Goal: Task Accomplishment & Management: Use online tool/utility

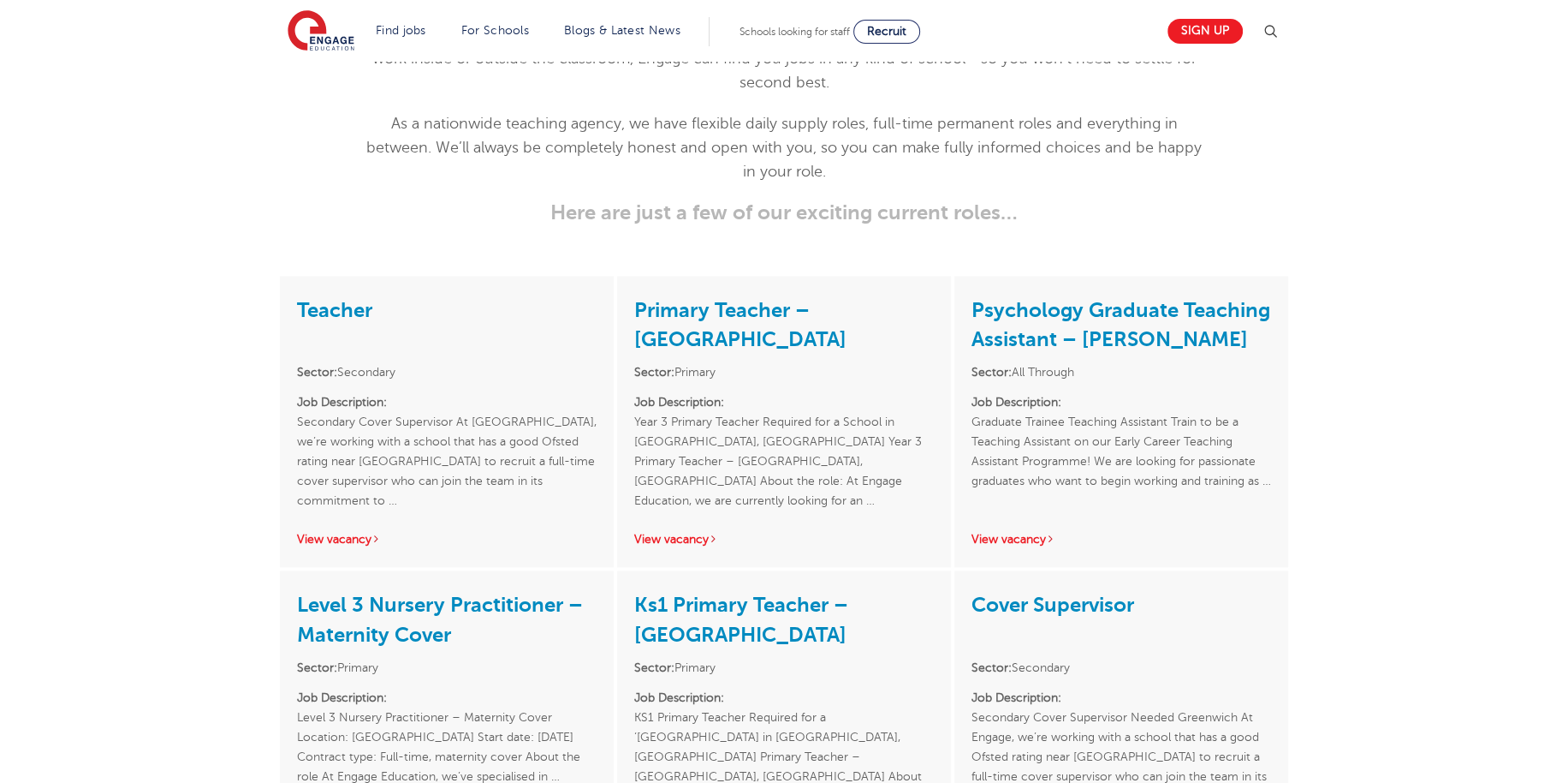
scroll to position [2483, 0]
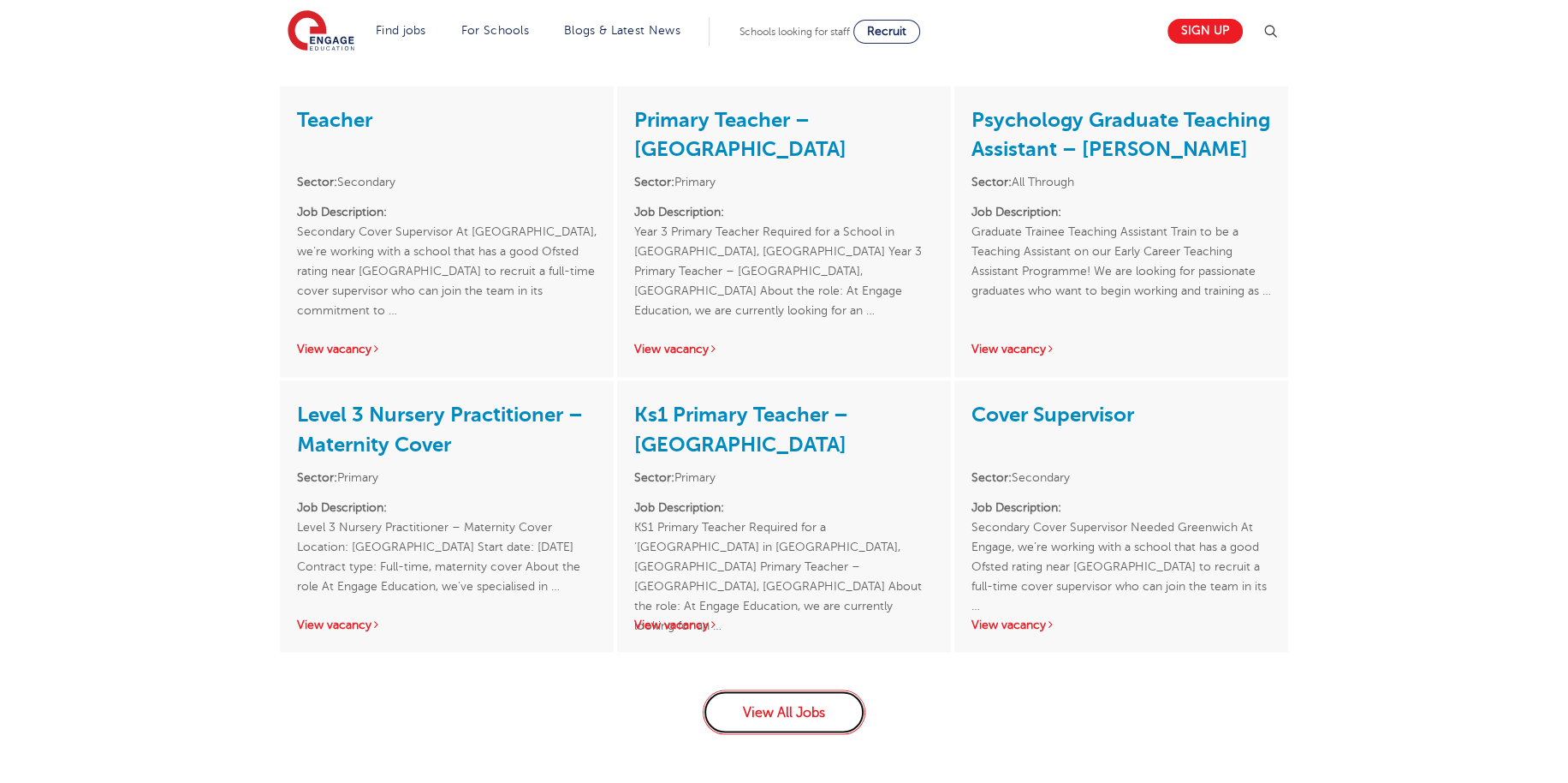
click at [791, 689] on link "View All Jobs" at bounding box center [784, 711] width 162 height 45
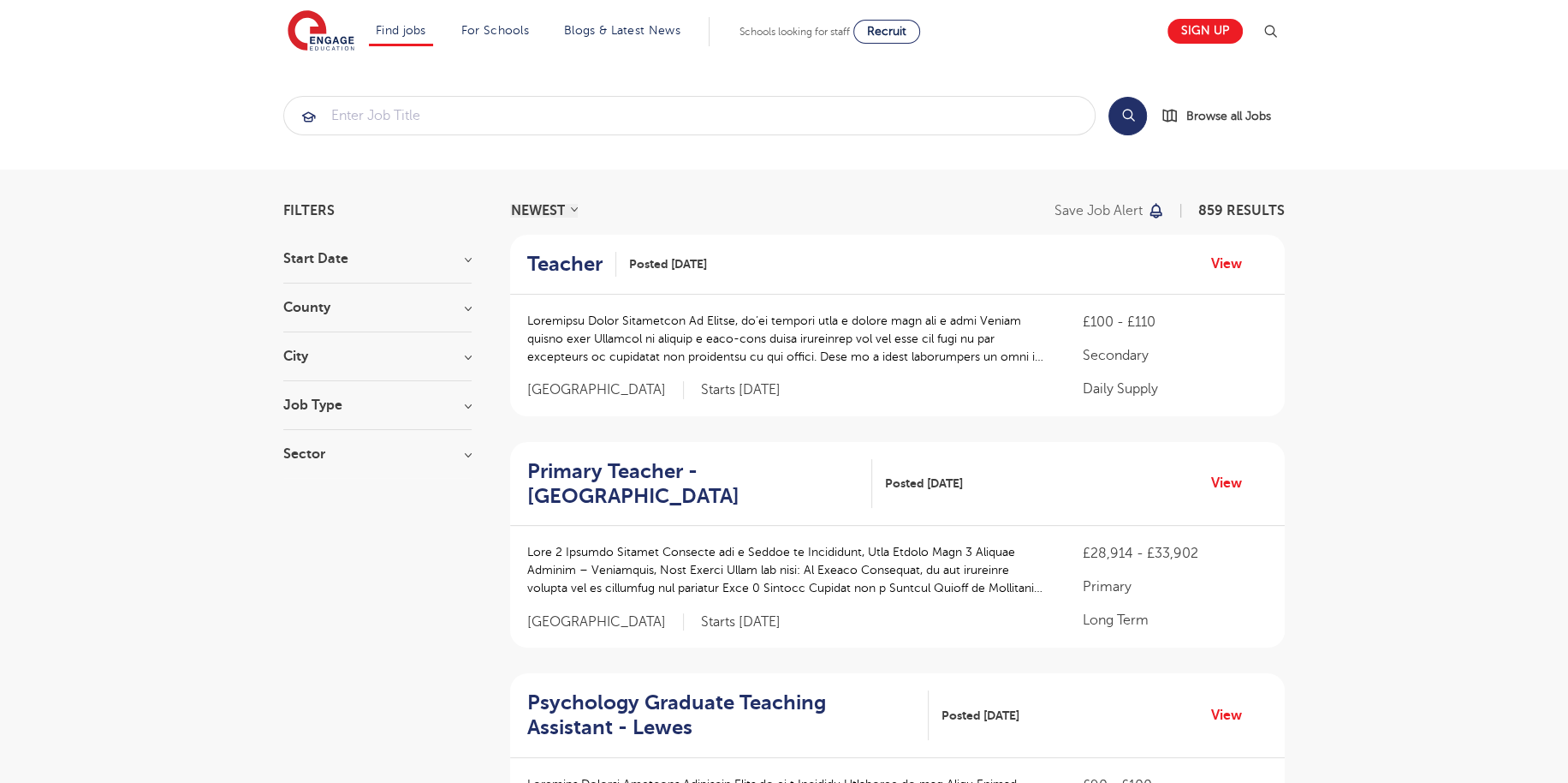
click at [433, 405] on h3 "Job Type" at bounding box center [378, 405] width 188 height 13
click at [357, 438] on span "Long Term" at bounding box center [341, 440] width 65 height 15
click at [320, 438] on input "Long Term 145" at bounding box center [315, 438] width 11 height 11
checkbox input "true"
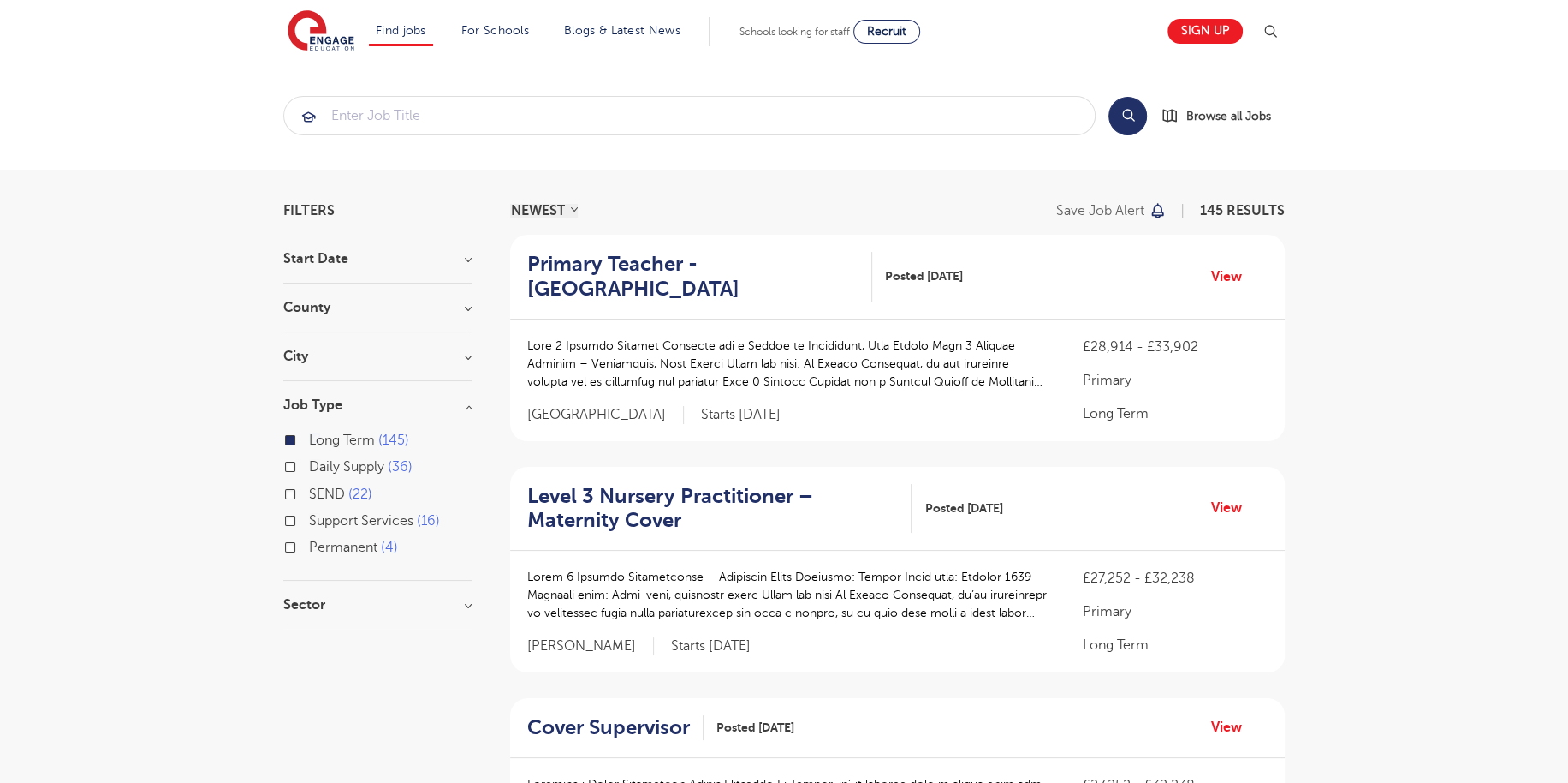
click at [330, 545] on span "Permanent" at bounding box center [343, 547] width 68 height 15
click at [320, 545] on input "Permanent 4" at bounding box center [315, 545] width 11 height 11
checkbox input "true"
click at [398, 317] on div "County Leeds 26 Hertfordshire 11 West Sussex 11 Ealing 9 Brent 6 Show more" at bounding box center [378, 316] width 188 height 31
click at [462, 310] on h3 "County" at bounding box center [378, 308] width 188 height 13
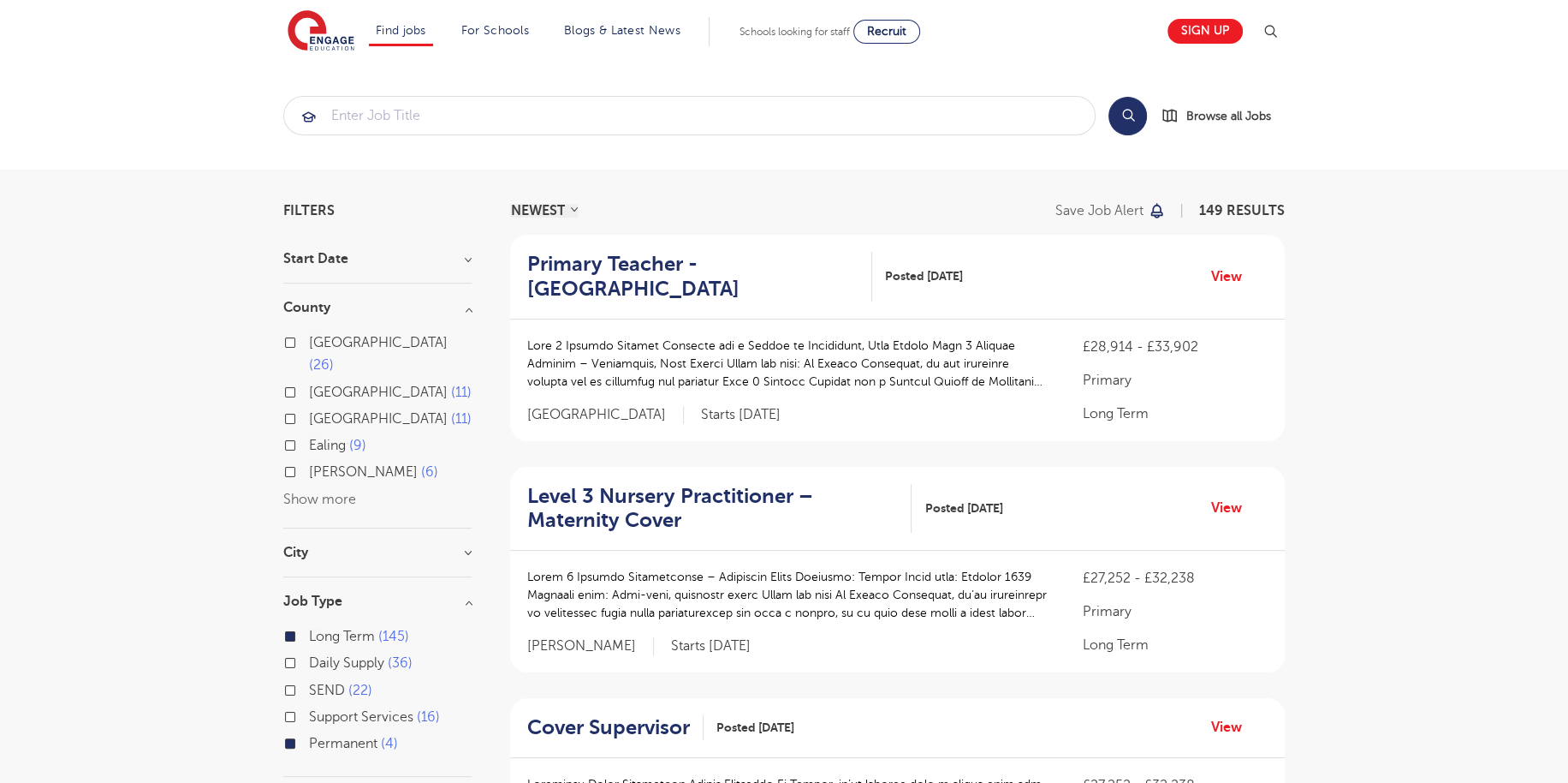
click at [339, 492] on button "Show more" at bounding box center [320, 499] width 73 height 15
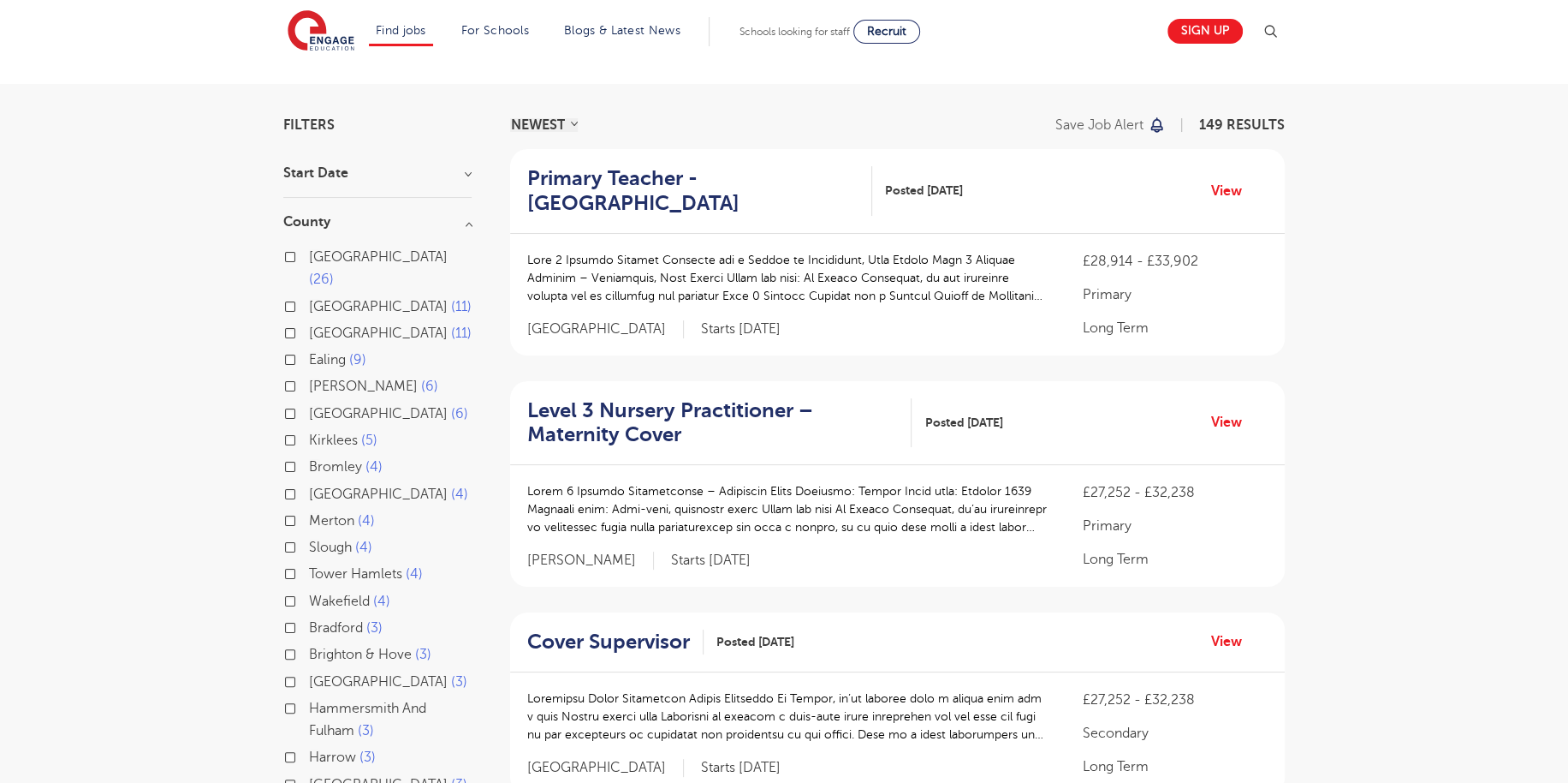
scroll to position [171, 0]
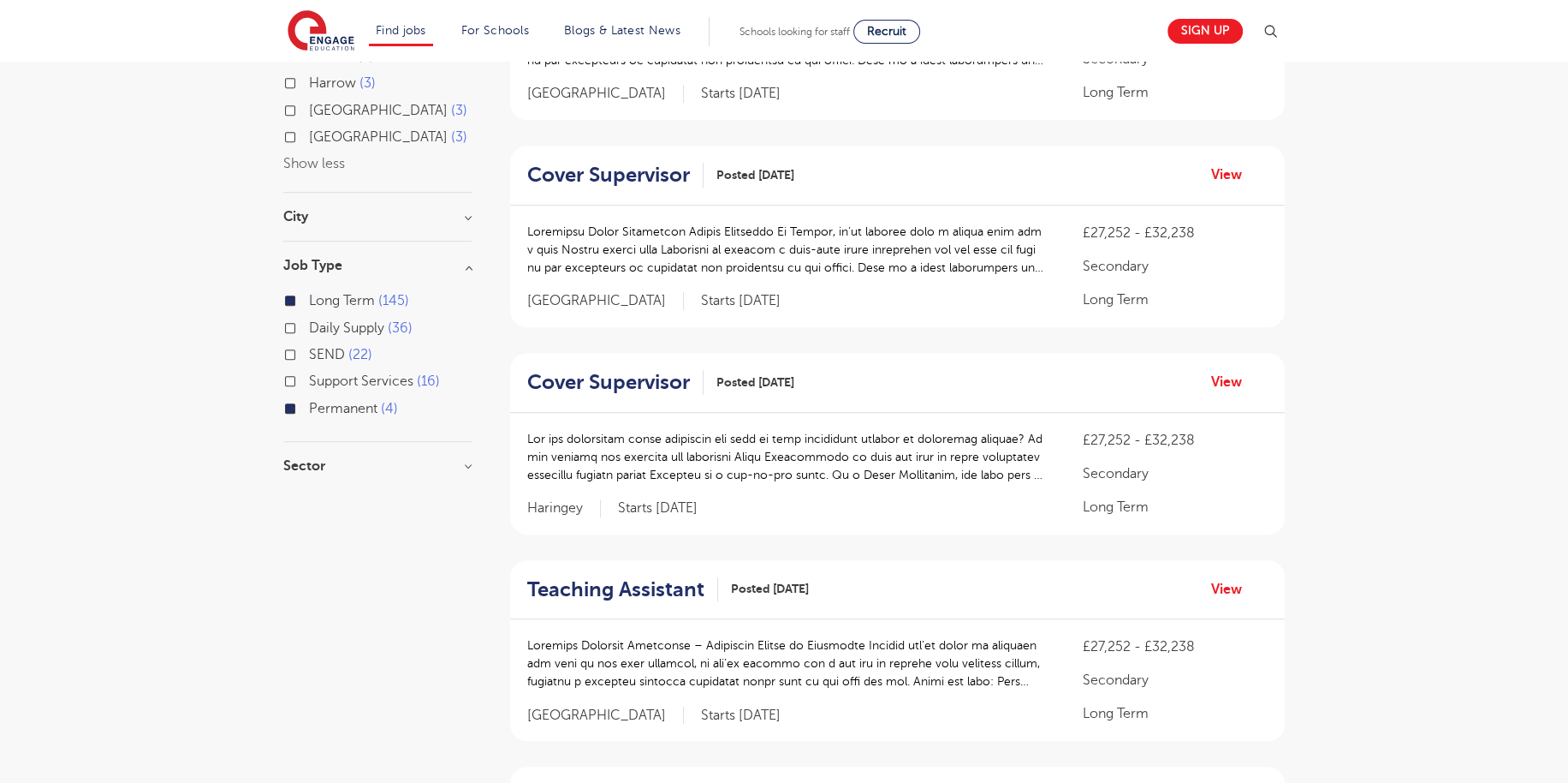
scroll to position [856, 0]
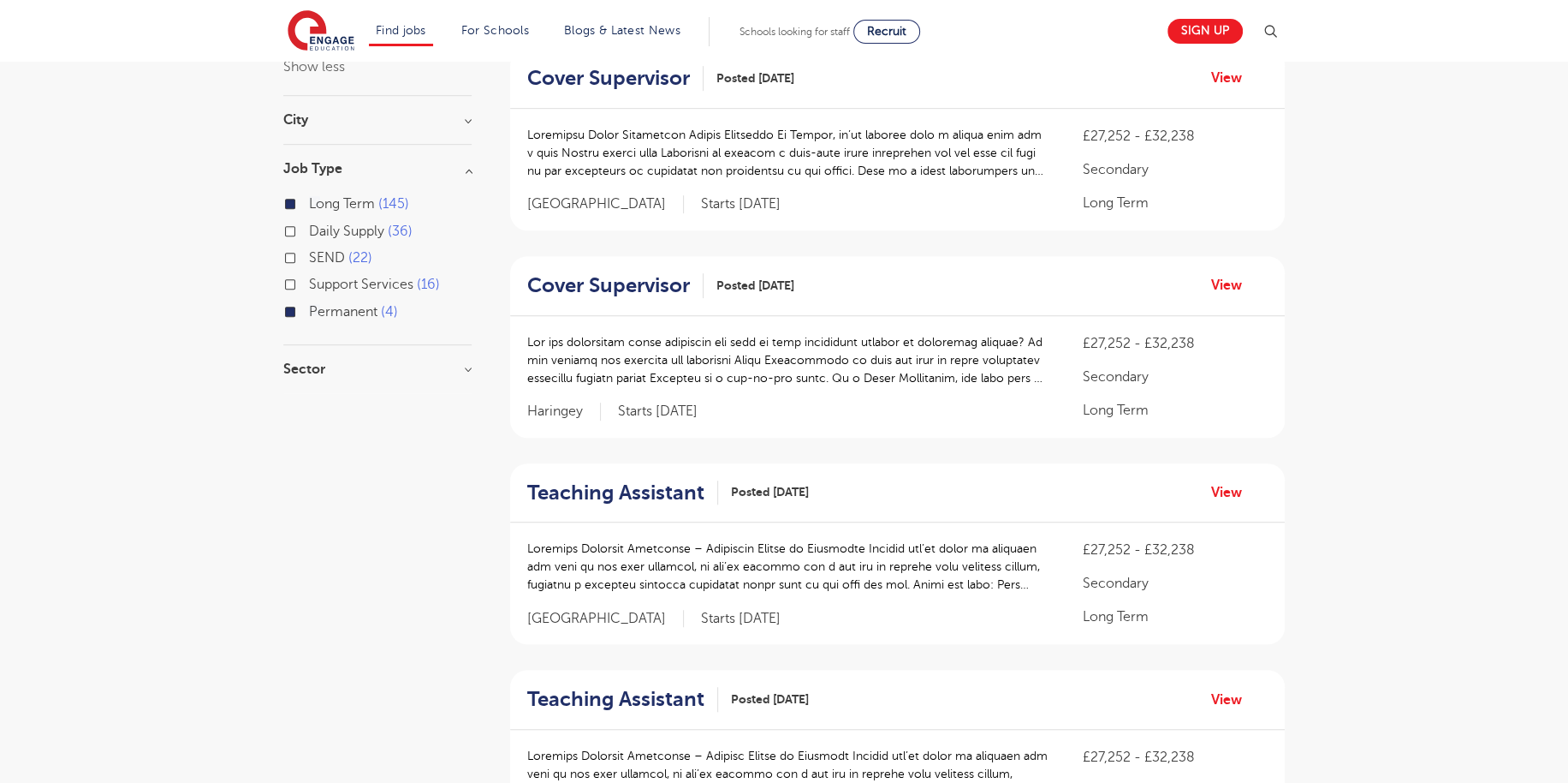
click at [467, 363] on h3 "Sector" at bounding box center [378, 369] width 188 height 13
click at [347, 423] on span "Secondary" at bounding box center [341, 431] width 65 height 15
click at [320, 423] on input "Secondary 58" at bounding box center [315, 429] width 11 height 11
checkbox input "true"
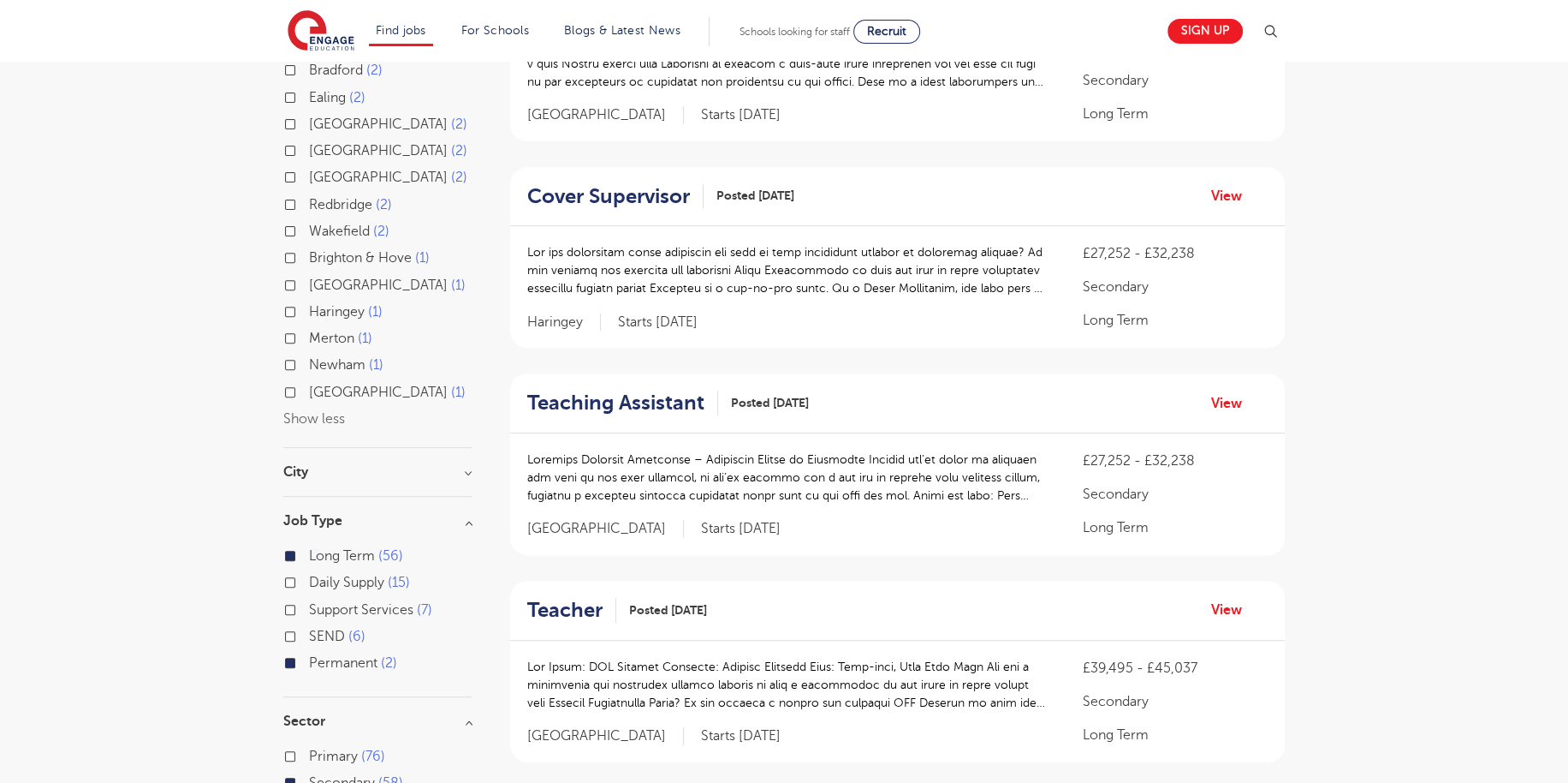
scroll to position [428, 0]
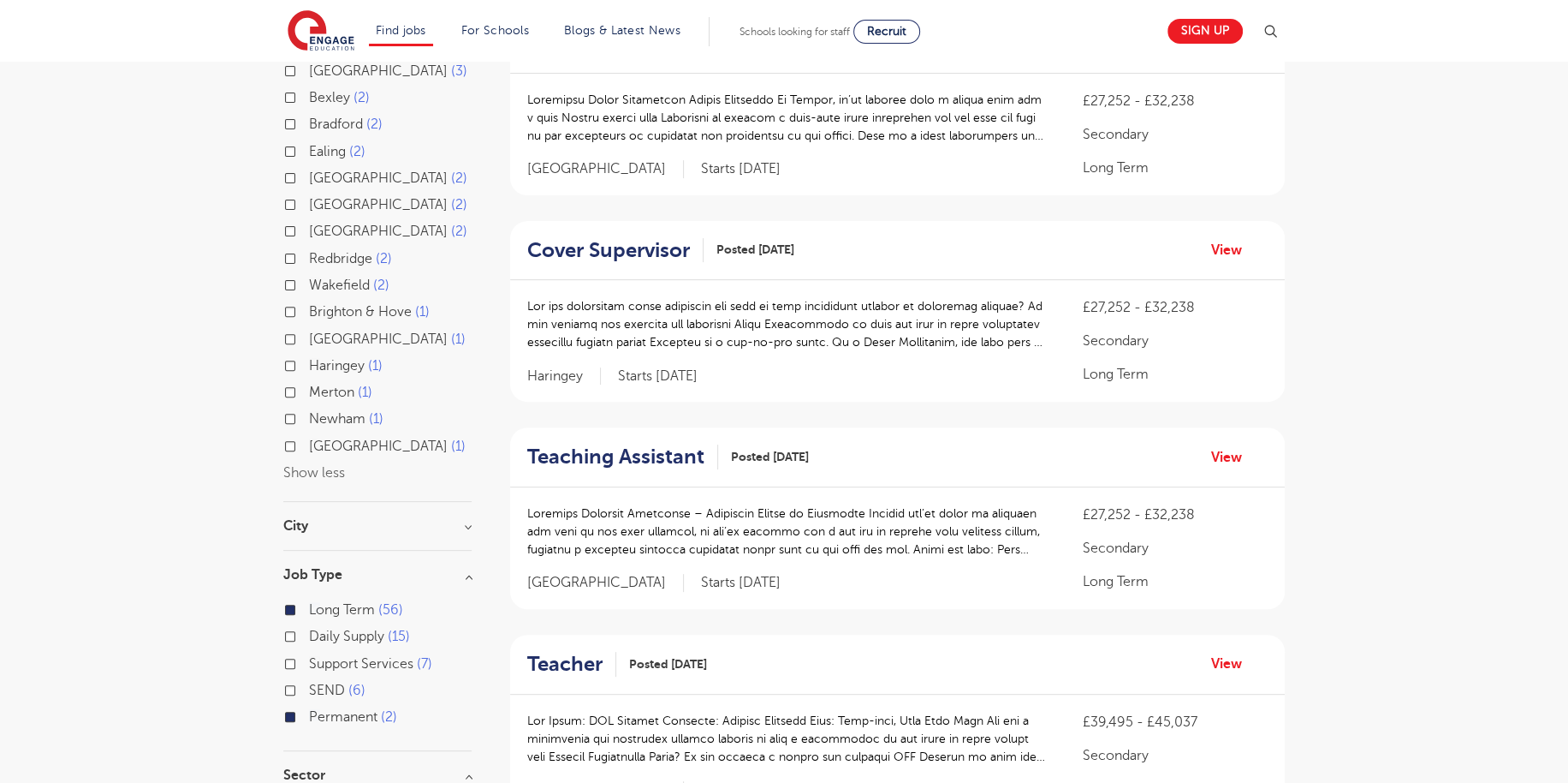
click at [328, 411] on span "Newham" at bounding box center [338, 419] width 57 height 15
click at [320, 411] on input "Newham 1" at bounding box center [315, 417] width 11 height 11
checkbox input "true"
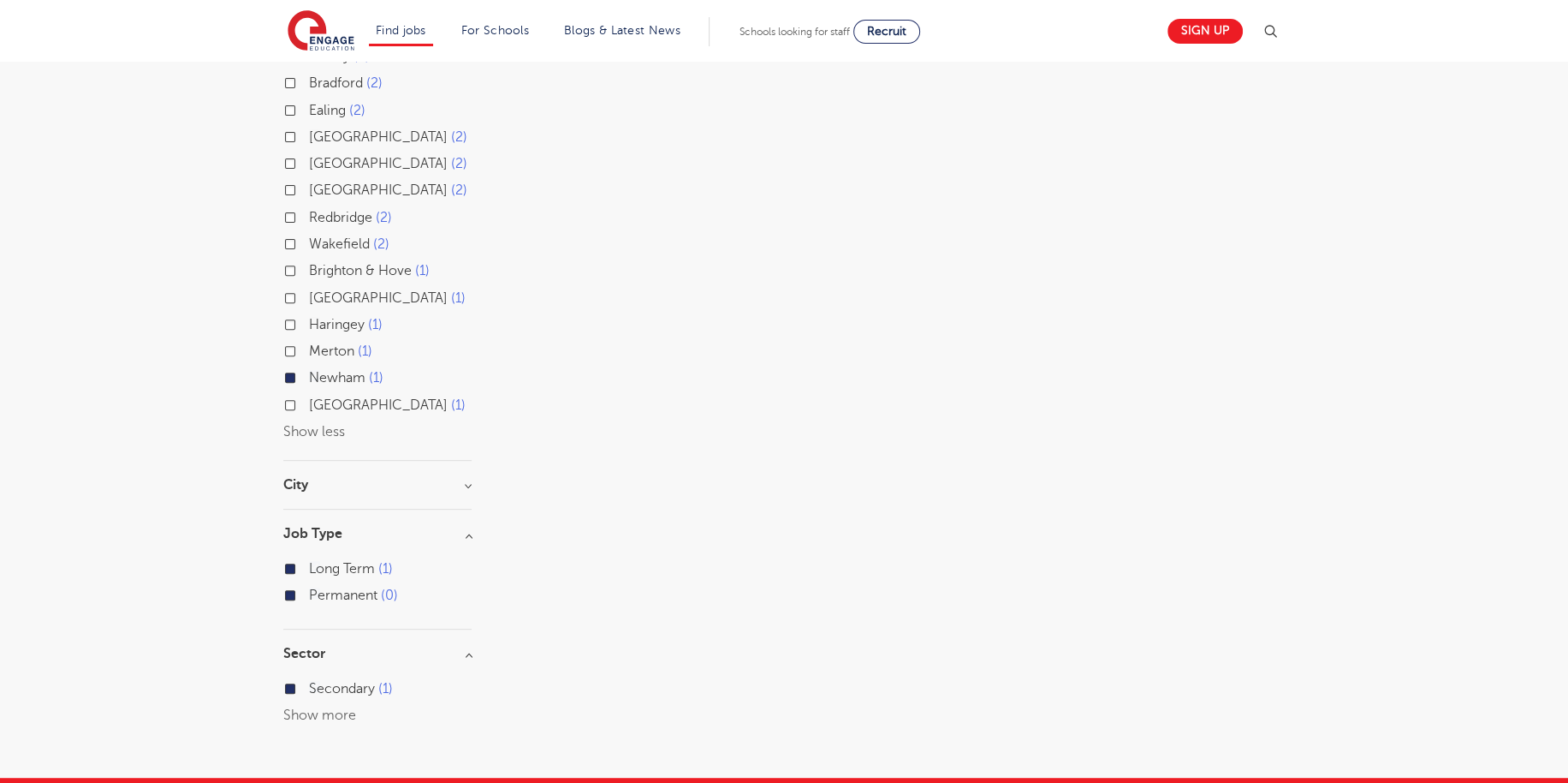
scroll to position [513, 0]
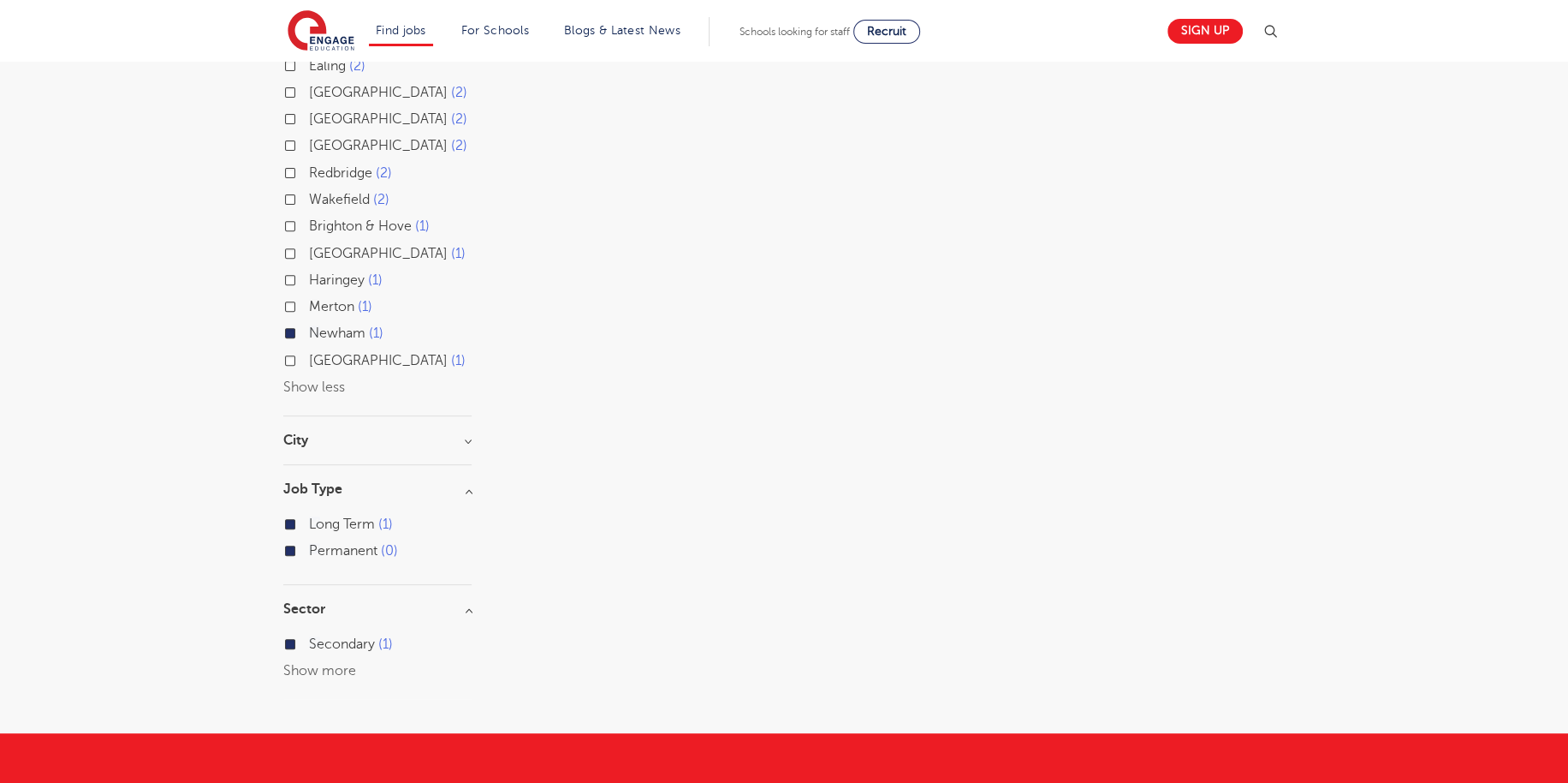
click at [309, 322] on label "Newham 1" at bounding box center [346, 332] width 74 height 22
click at [309, 326] on input "Newham 1" at bounding box center [315, 331] width 11 height 11
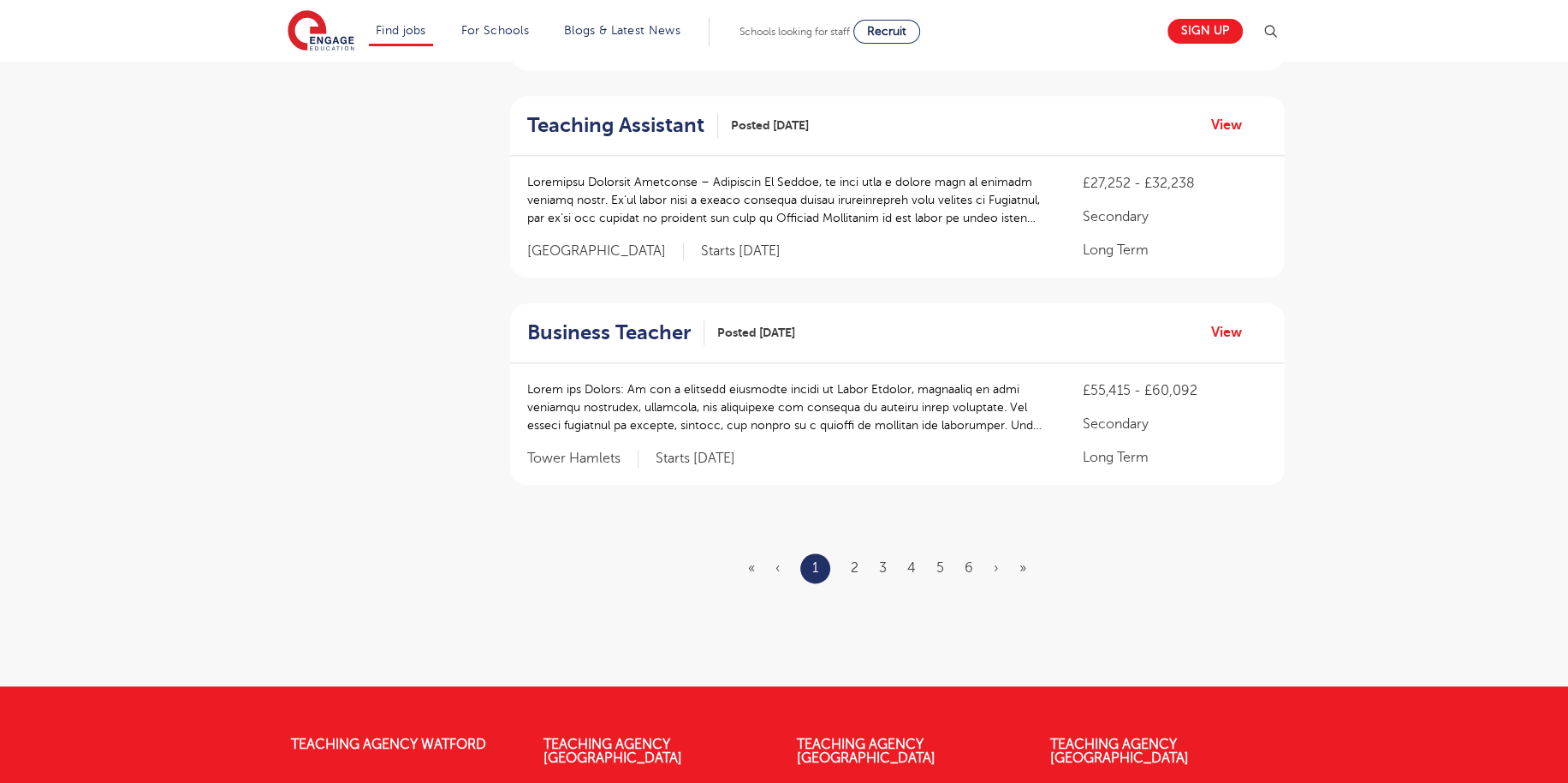
scroll to position [1884, 0]
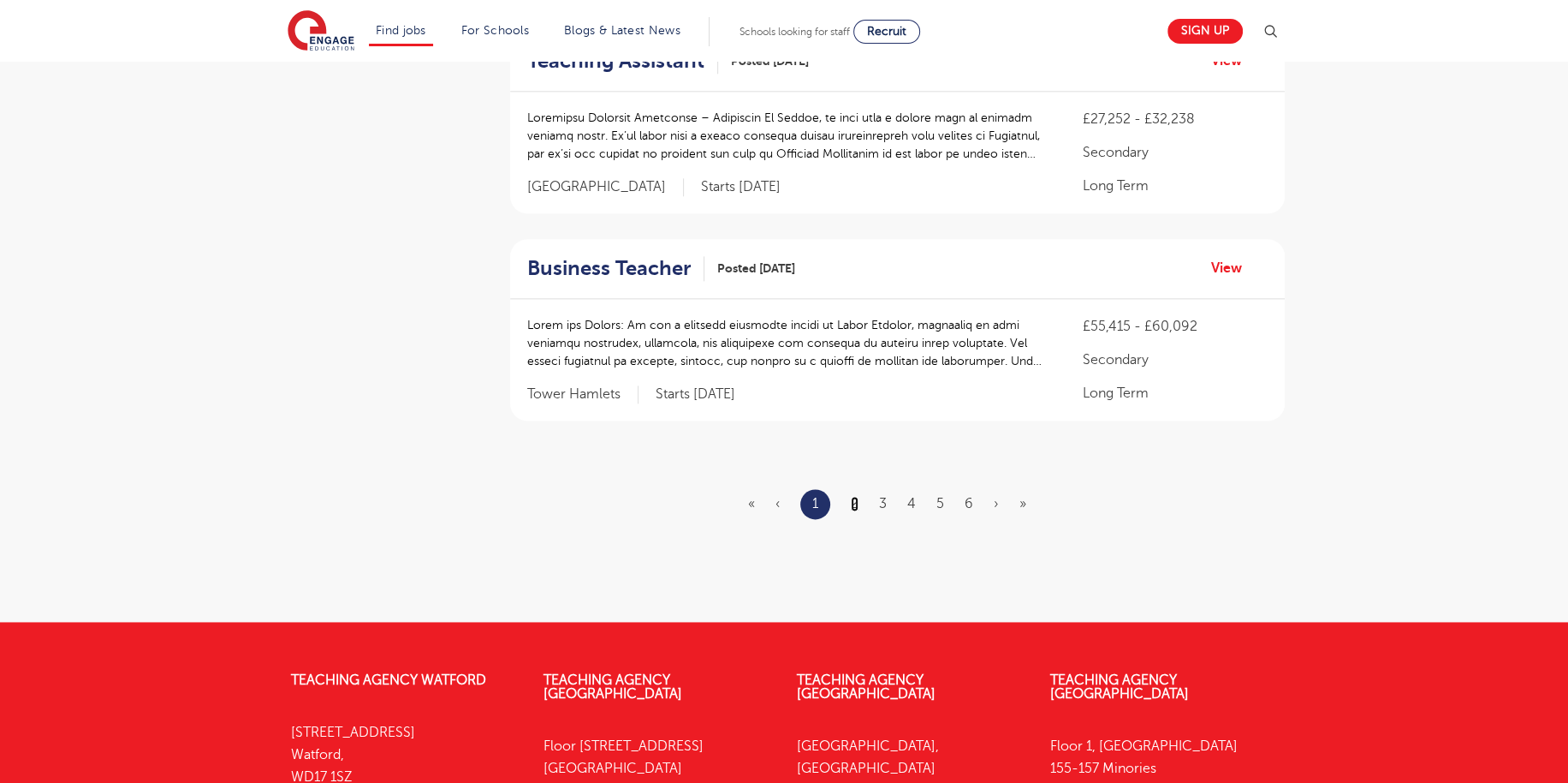
click at [851, 502] on link "2" at bounding box center [855, 503] width 8 height 15
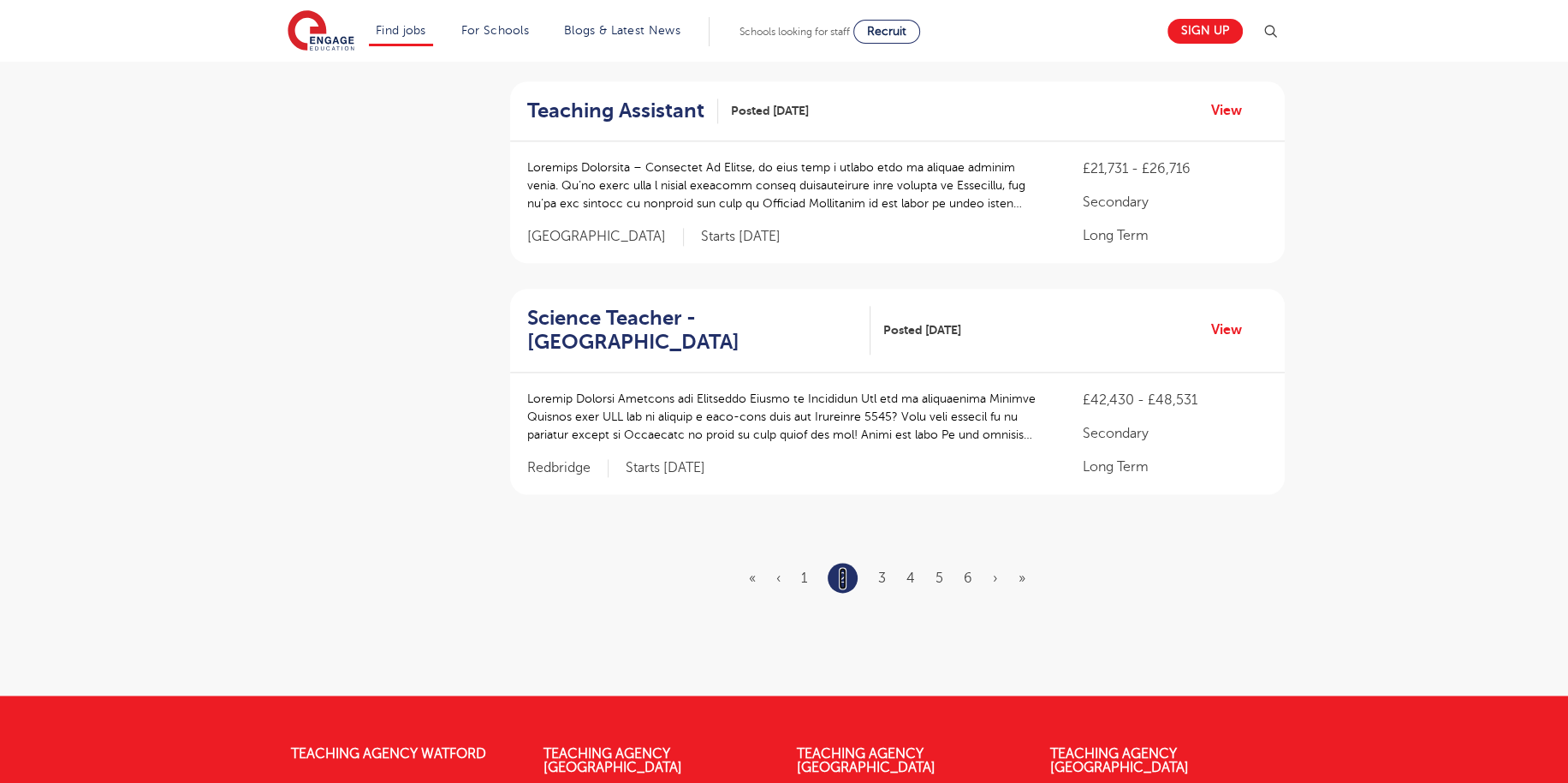
scroll to position [0, 0]
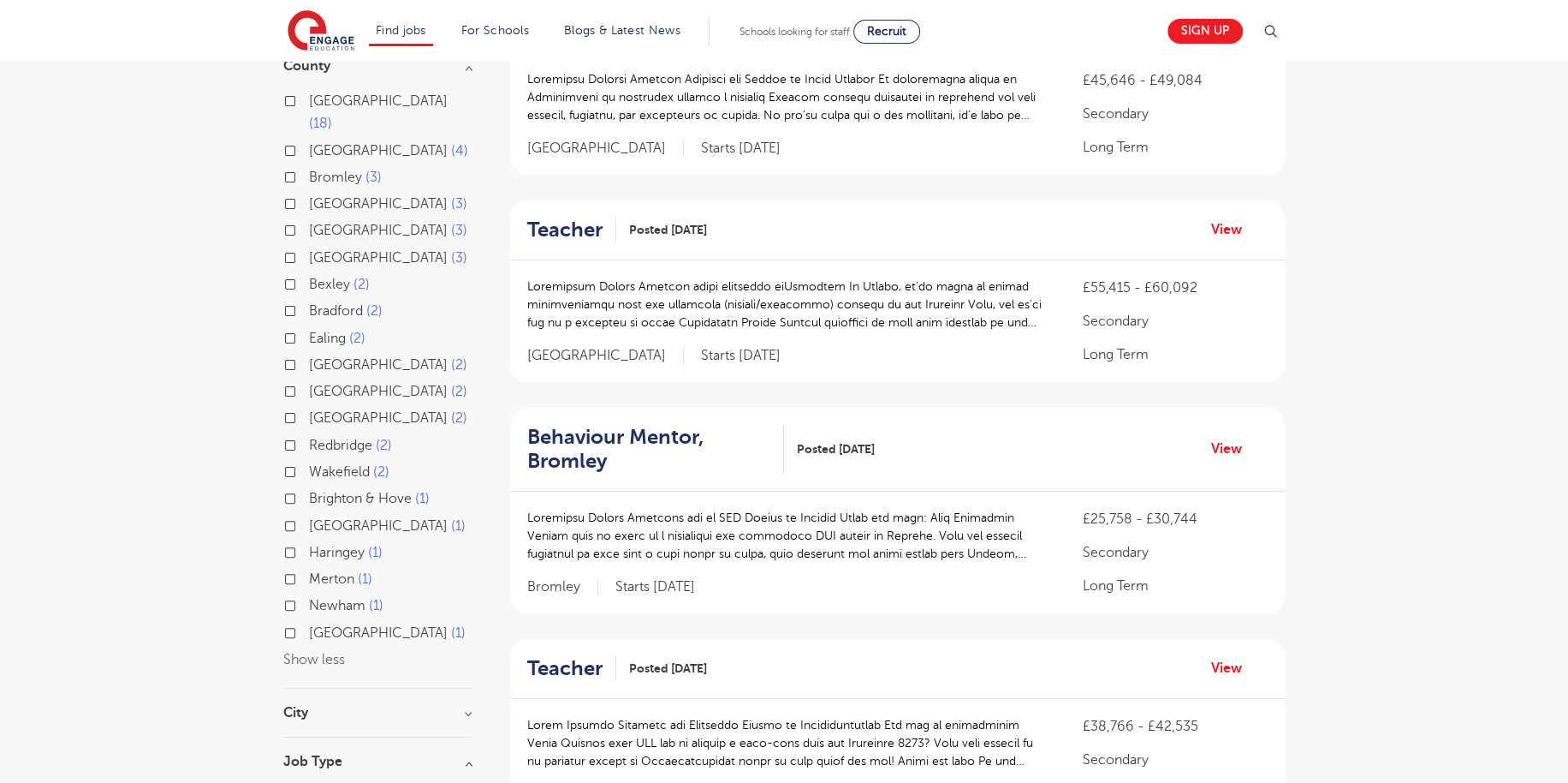
scroll to position [257, 0]
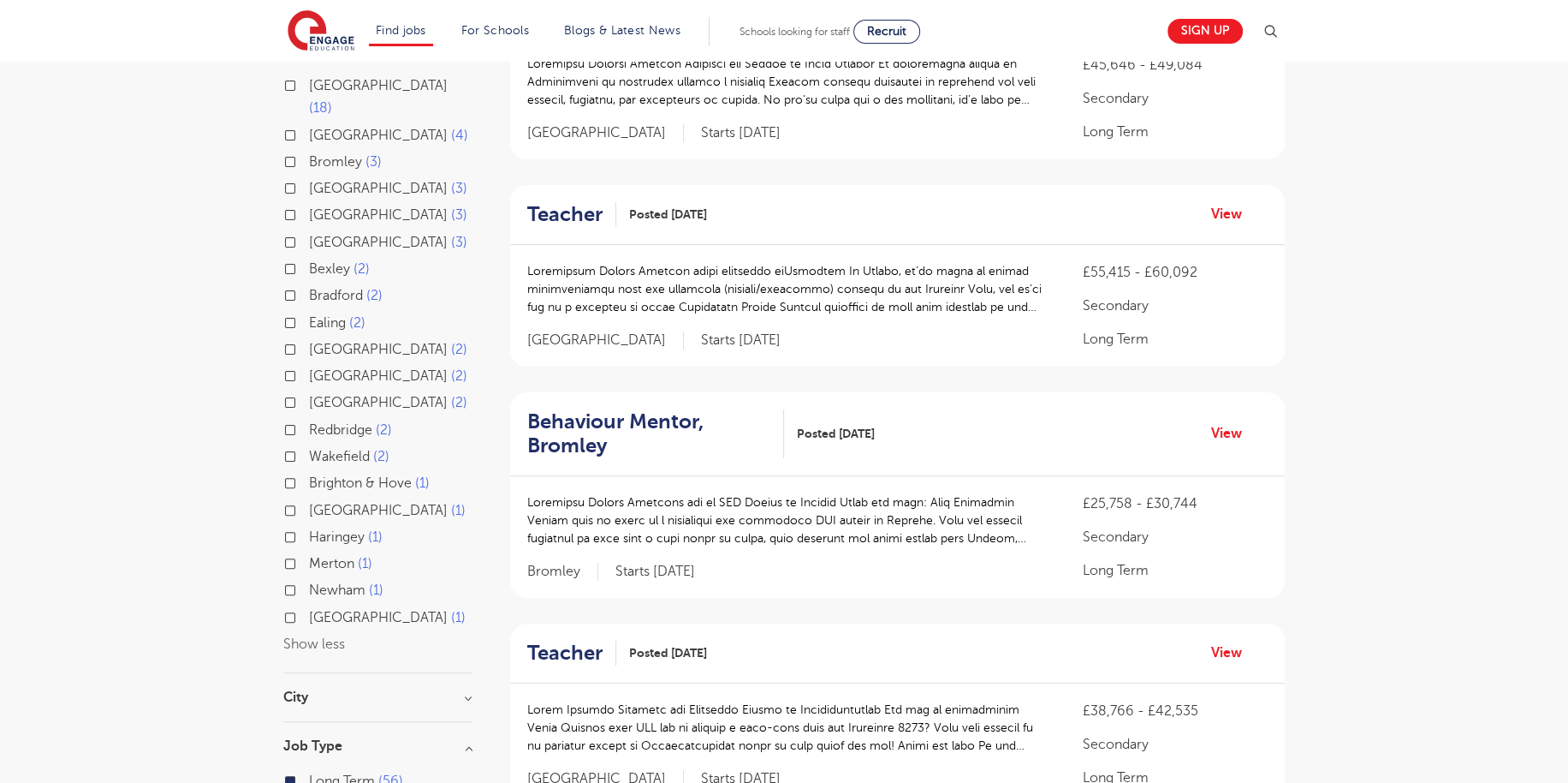
click at [309, 579] on label "Newham 1" at bounding box center [346, 589] width 74 height 22
click at [309, 582] on input "Newham 1" at bounding box center [315, 587] width 11 height 11
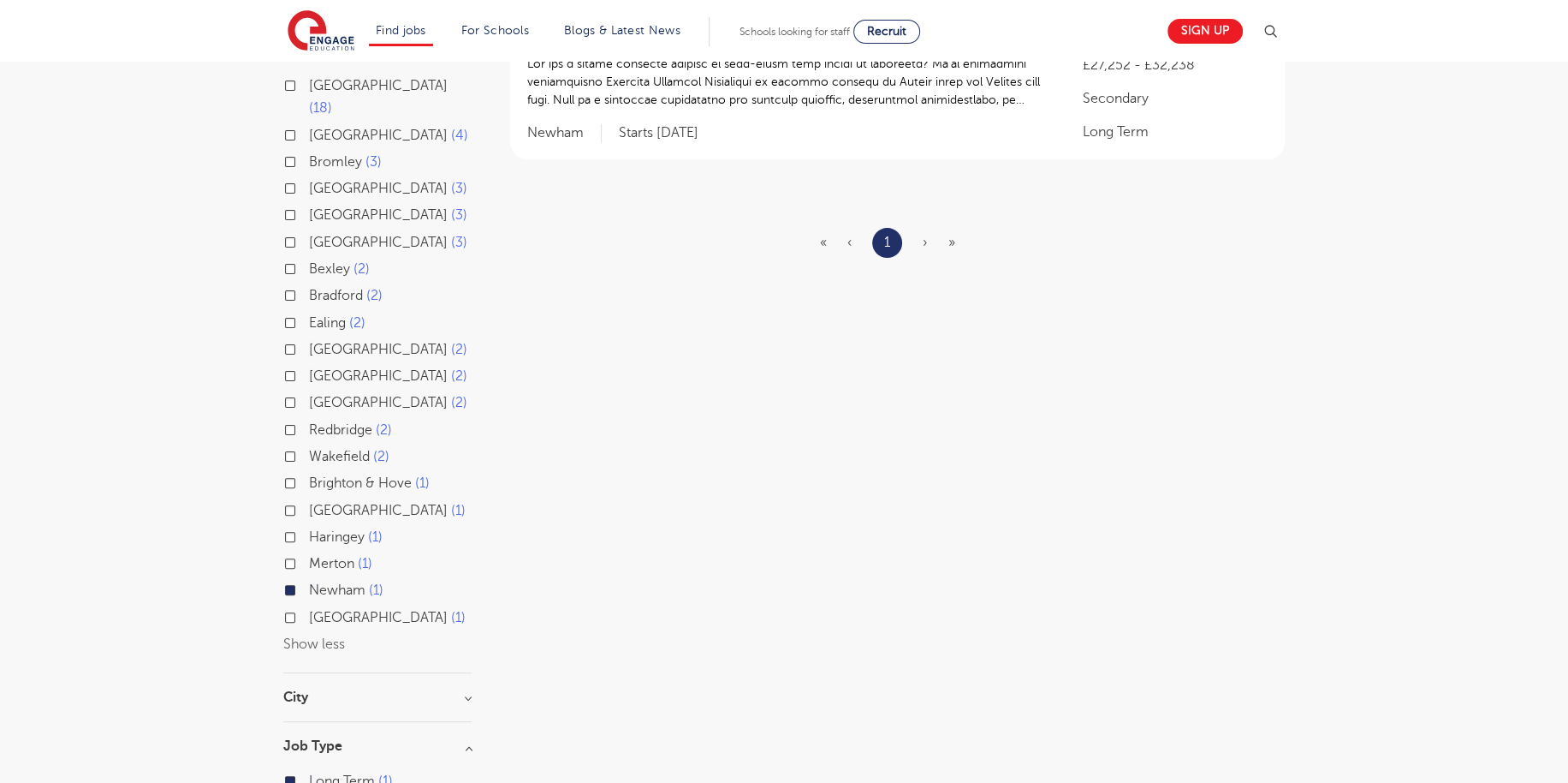
click at [309, 526] on label "Haringey 1" at bounding box center [346, 536] width 74 height 22
click at [309, 530] on input "Haringey 1" at bounding box center [315, 535] width 11 height 11
checkbox input "true"
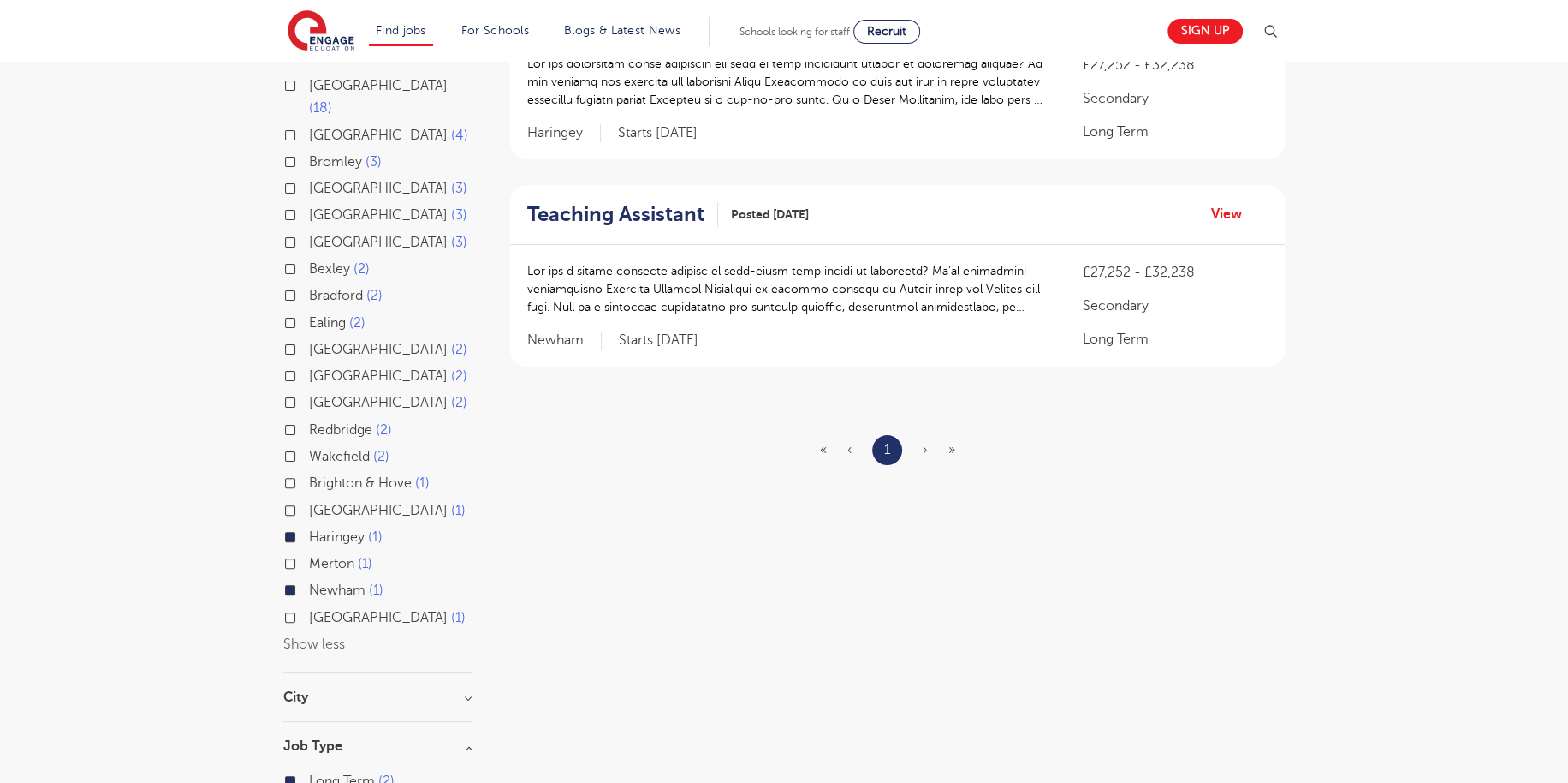
click at [309, 499] on label "Greenwich 1" at bounding box center [387, 510] width 157 height 22
click at [309, 503] on input "Greenwich 1" at bounding box center [315, 509] width 11 height 11
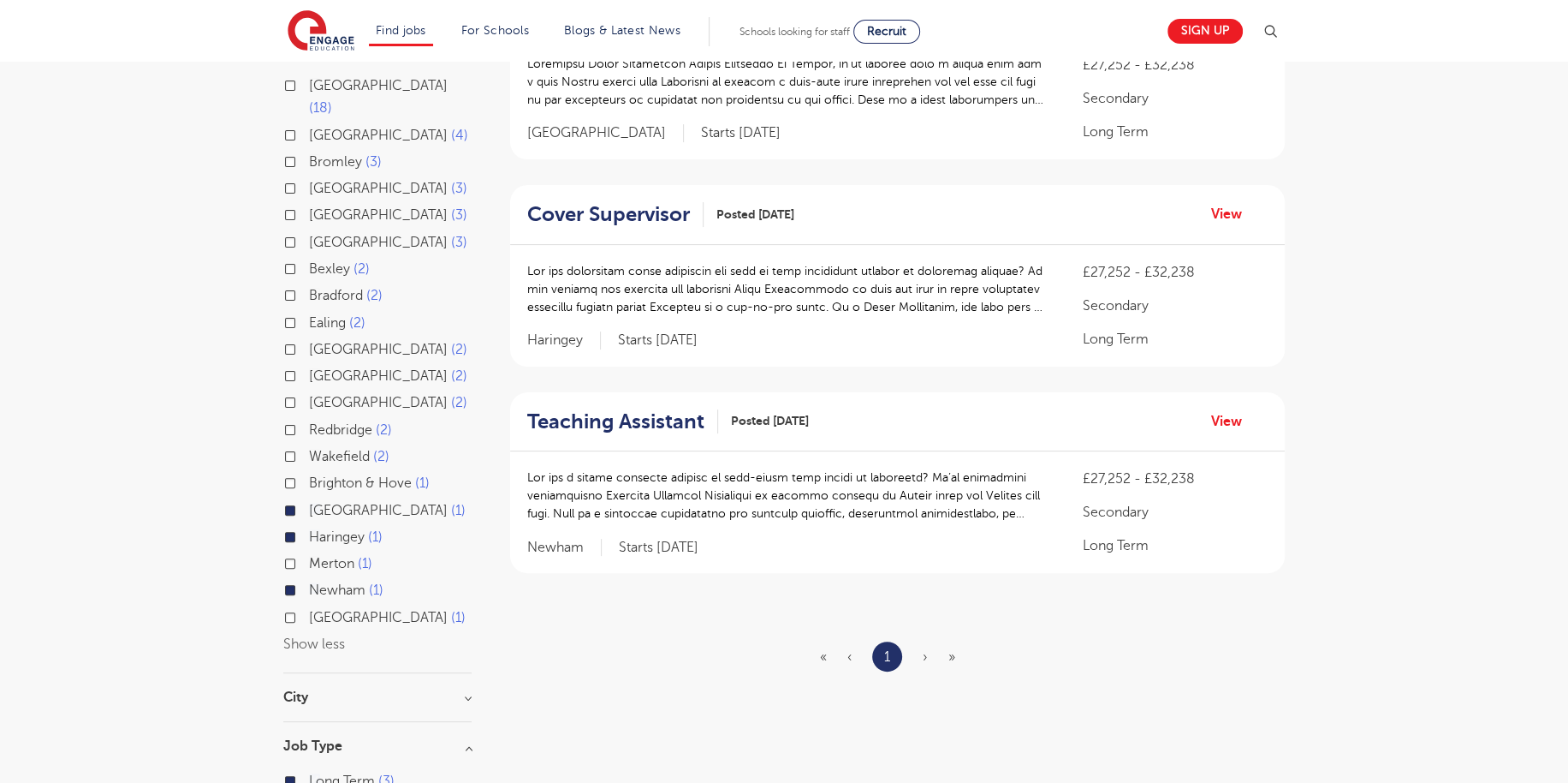
click at [309, 419] on label "Redbridge 2" at bounding box center [351, 429] width 83 height 22
click at [309, 422] on input "Redbridge 2" at bounding box center [315, 428] width 11 height 11
checkbox input "true"
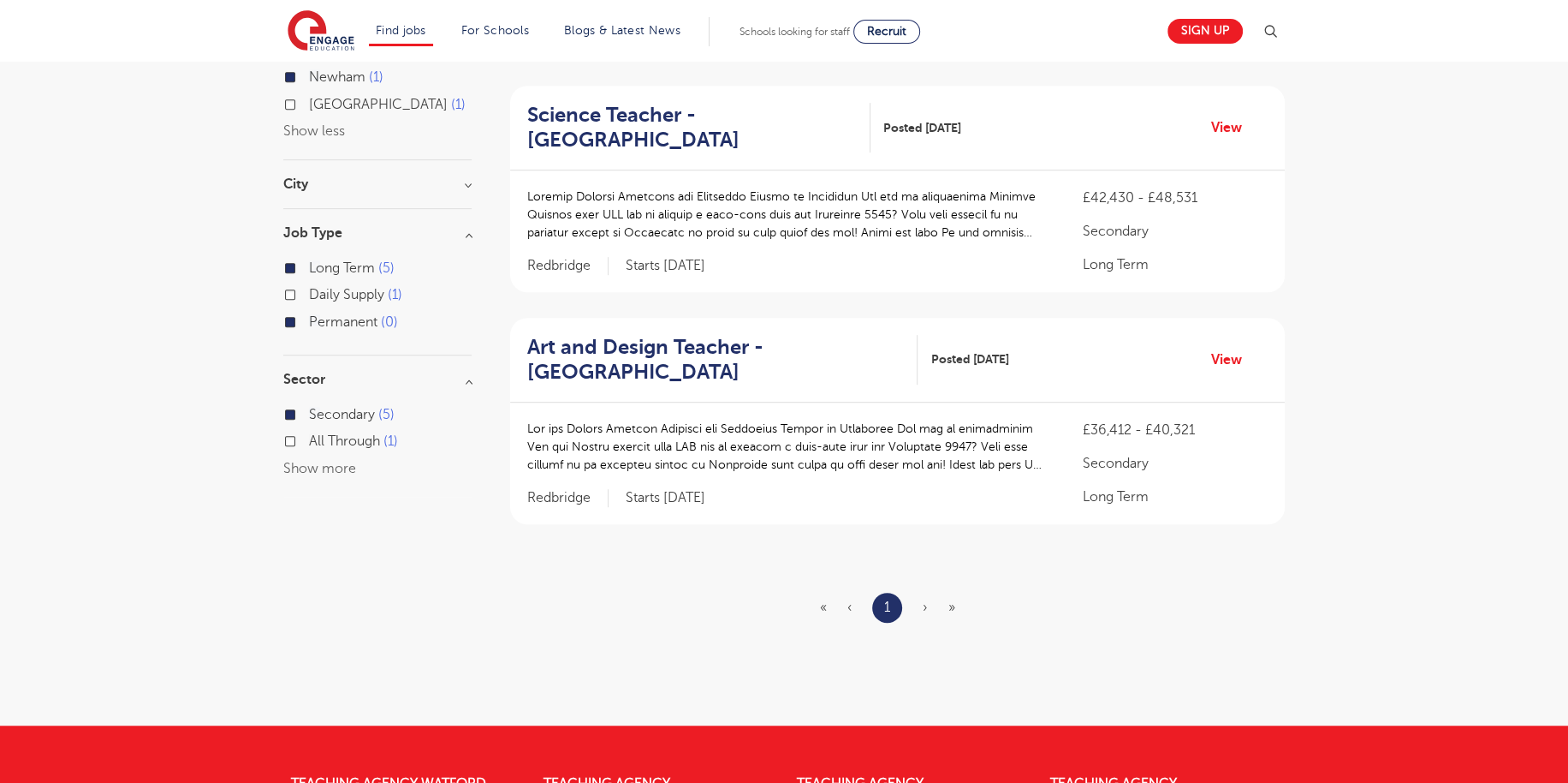
scroll to position [771, 0]
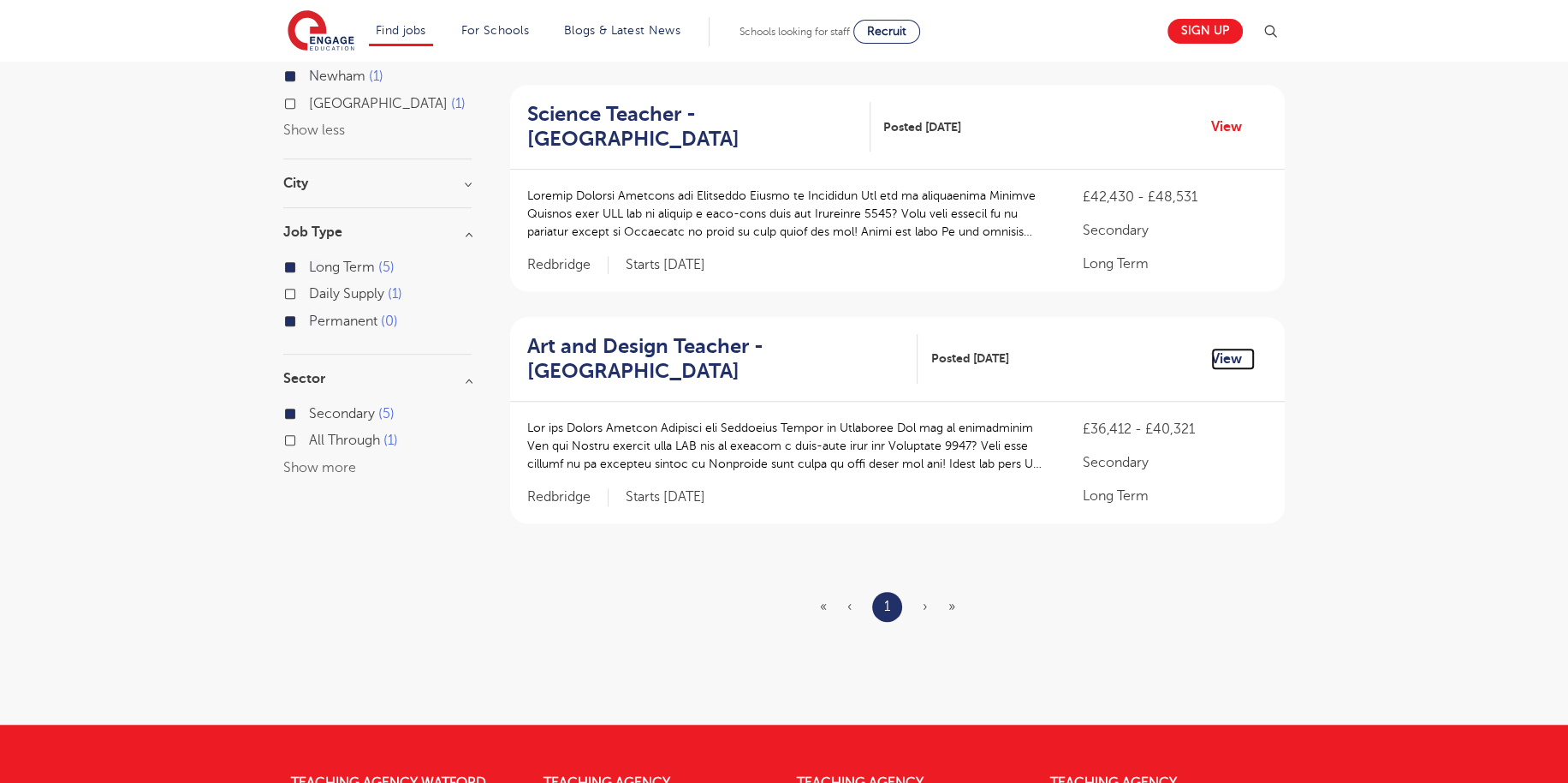
click at [1226, 359] on link "View" at bounding box center [1233, 358] width 44 height 22
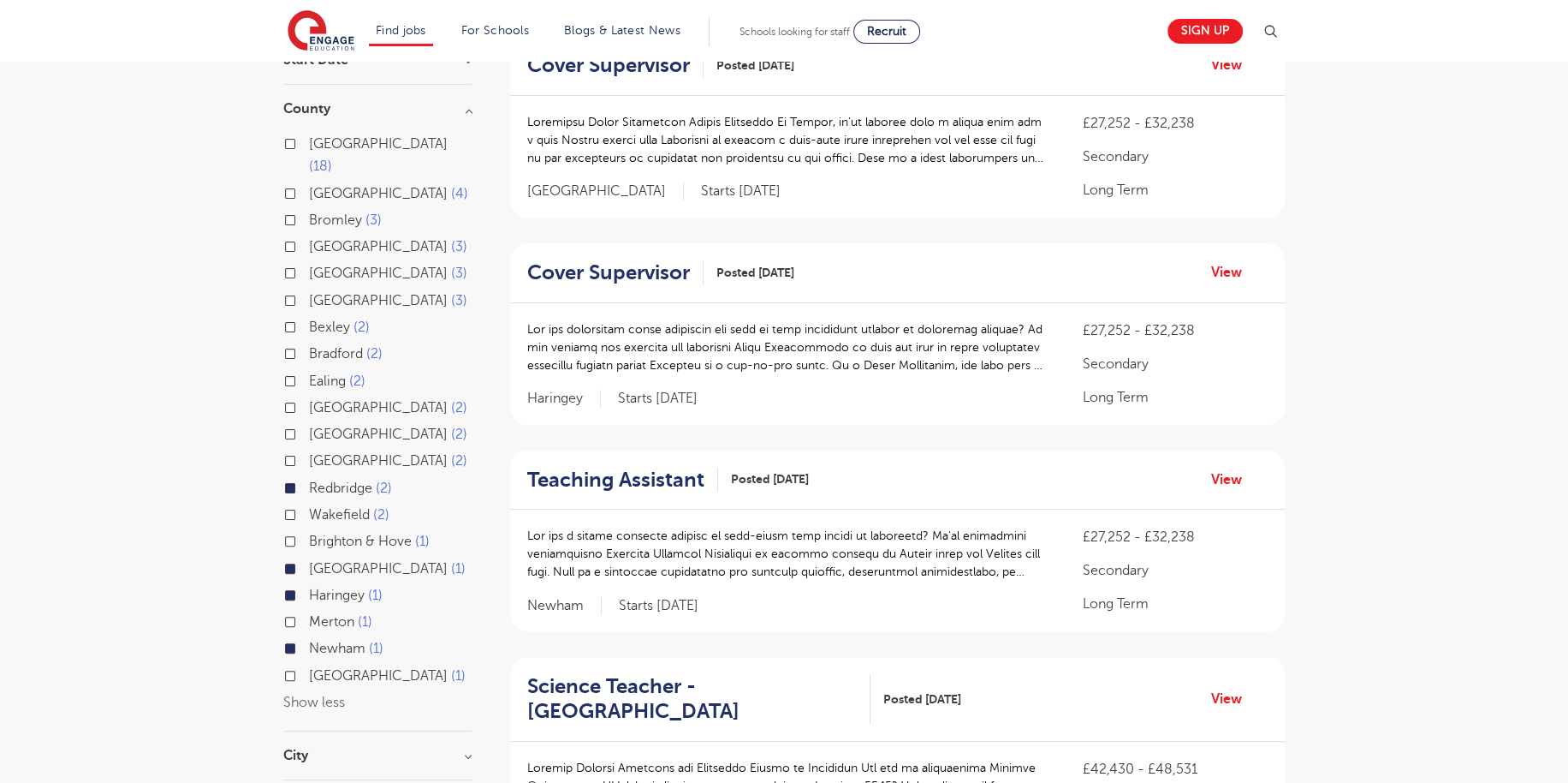
scroll to position [171, 0]
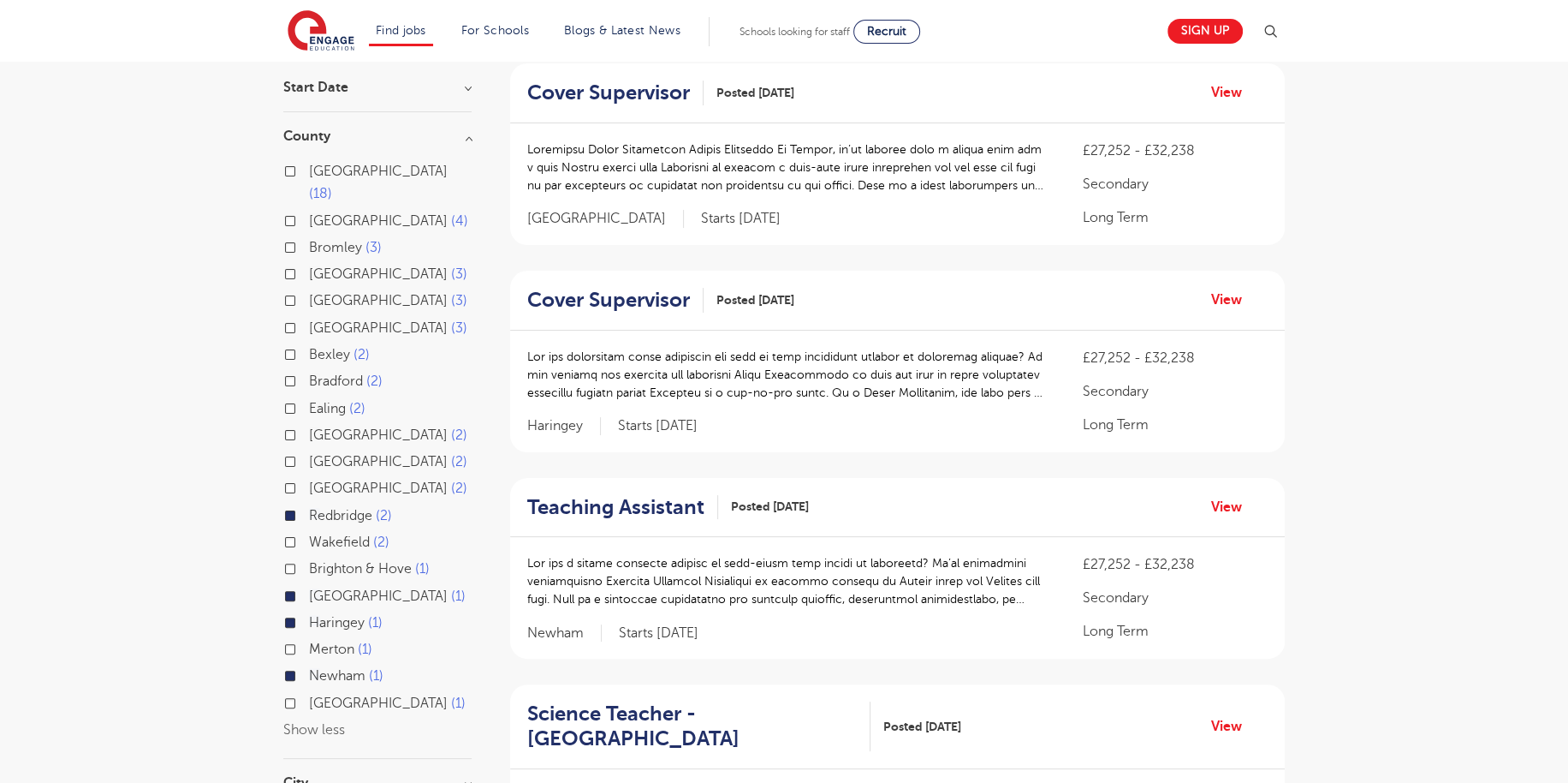
click at [309, 344] on label "Bexley 2" at bounding box center [340, 354] width 61 height 22
click at [309, 346] on input "Bexley 2" at bounding box center [315, 352] width 11 height 11
checkbox input "true"
click at [309, 317] on label "Southwark 3" at bounding box center [388, 327] width 158 height 22
click at [309, 320] on input "Southwark 3" at bounding box center [315, 326] width 11 height 11
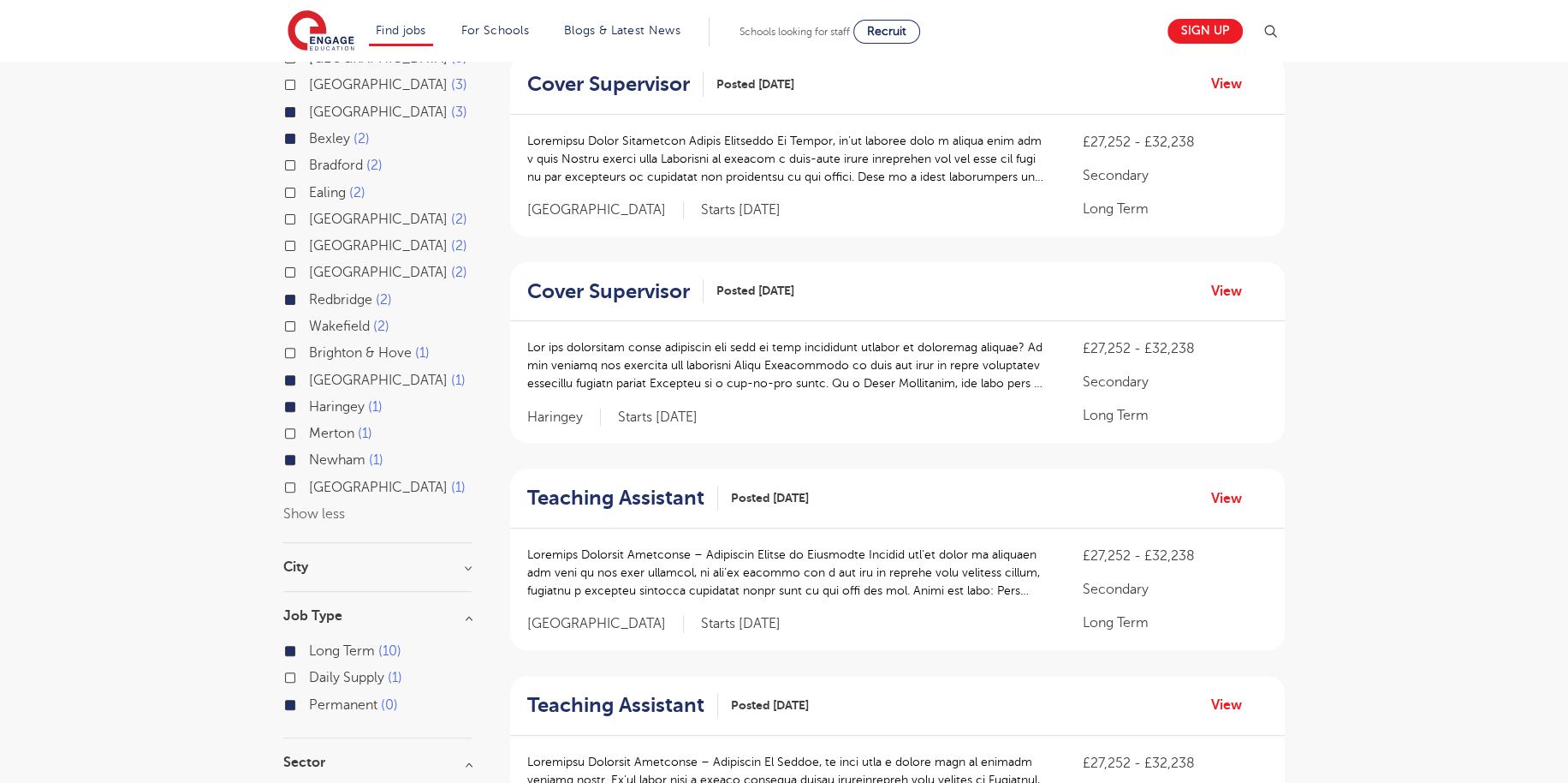
scroll to position [428, 0]
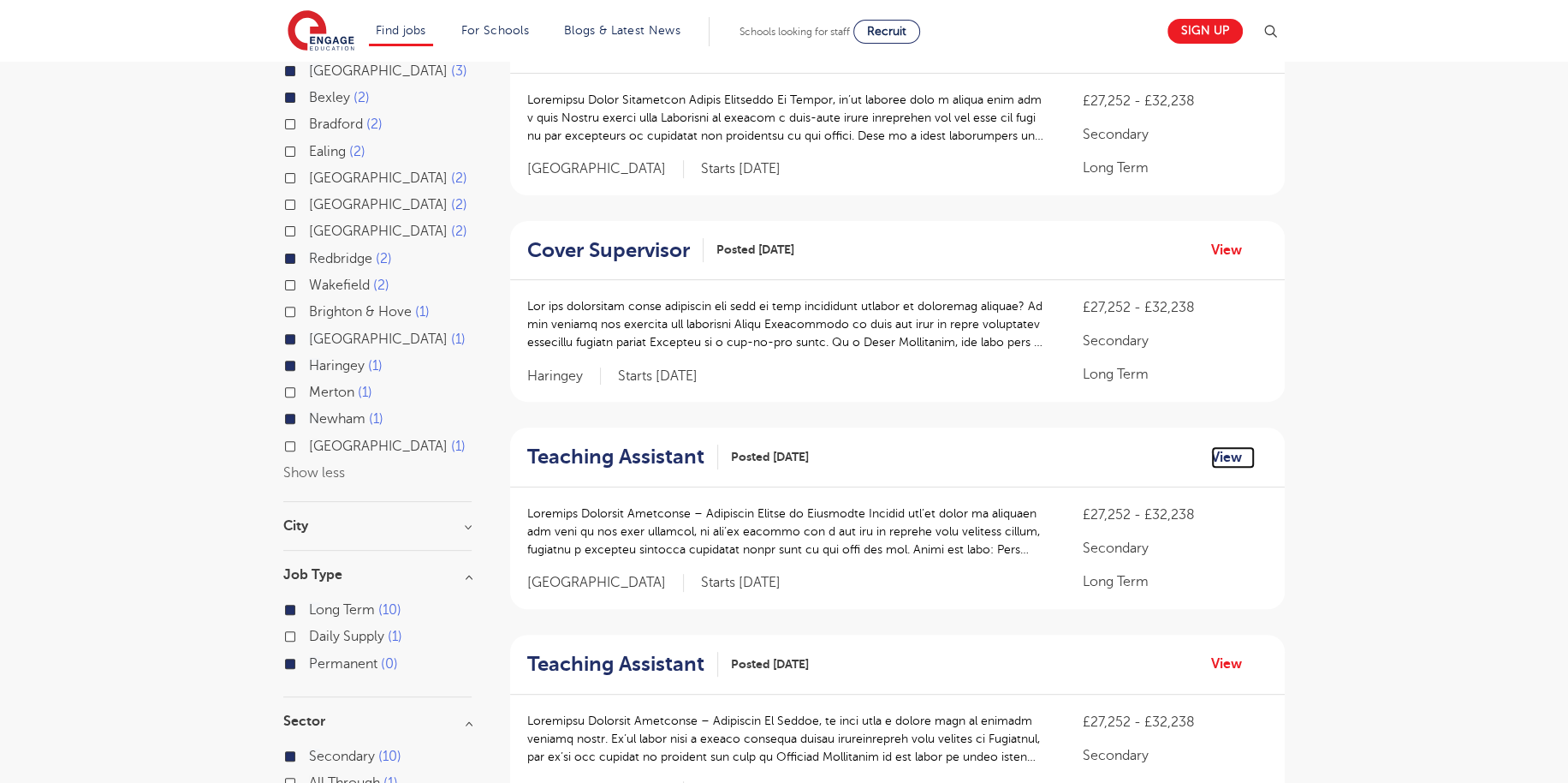
click at [1225, 458] on link "View" at bounding box center [1233, 457] width 44 height 22
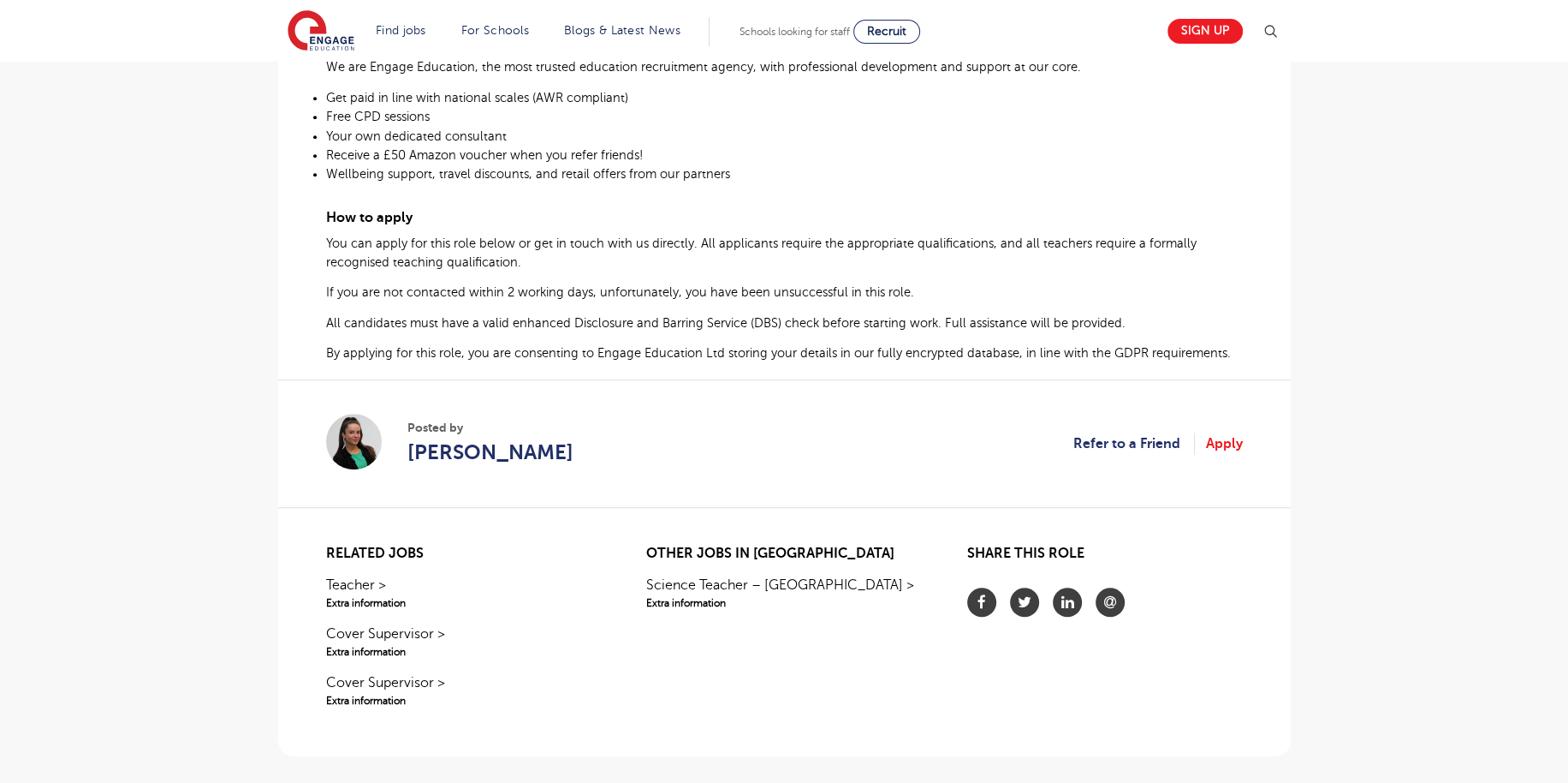
scroll to position [941, 0]
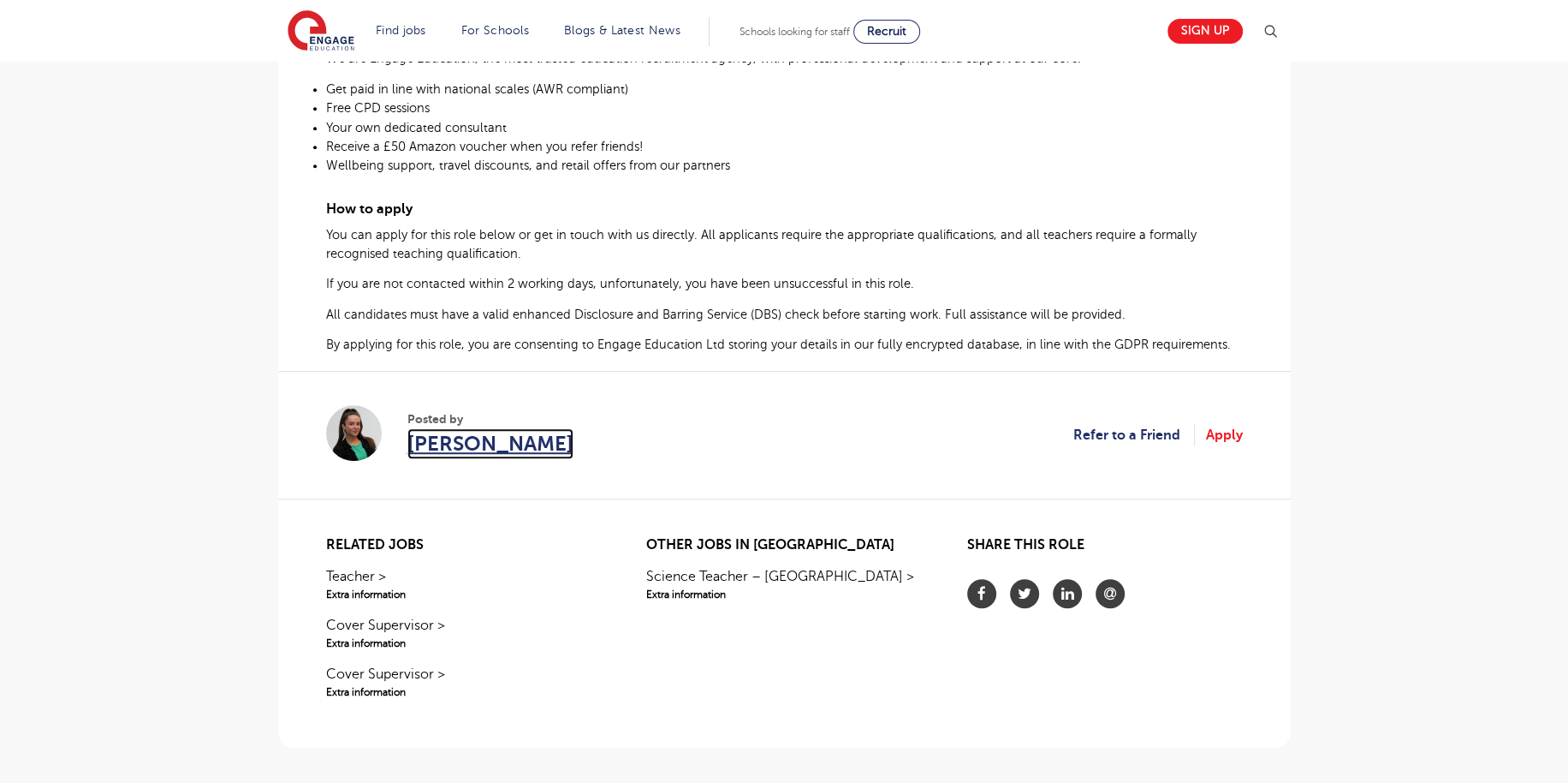
click at [450, 428] on span "Amber Cloona" at bounding box center [489, 443] width 166 height 30
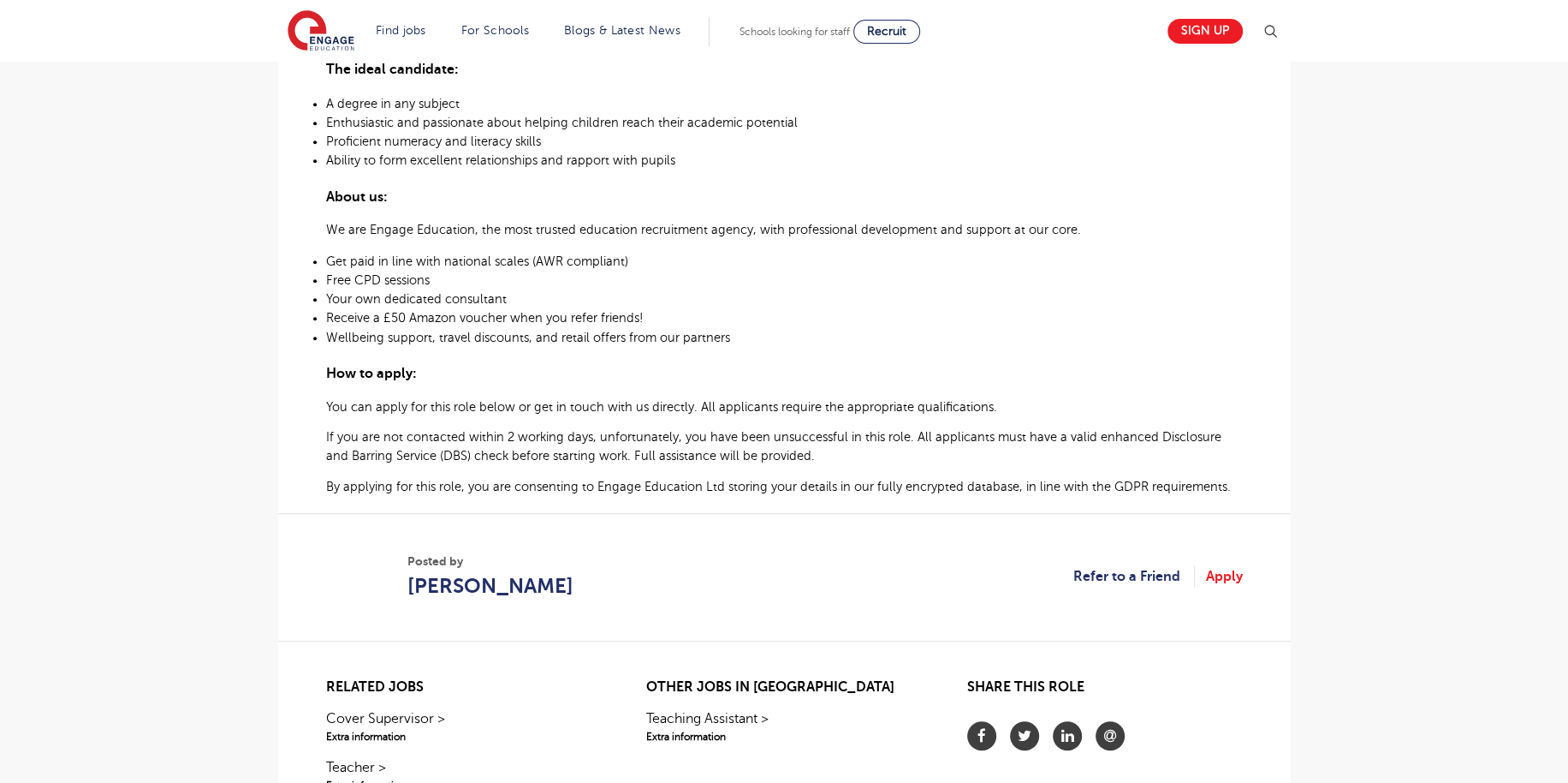
scroll to position [941, 0]
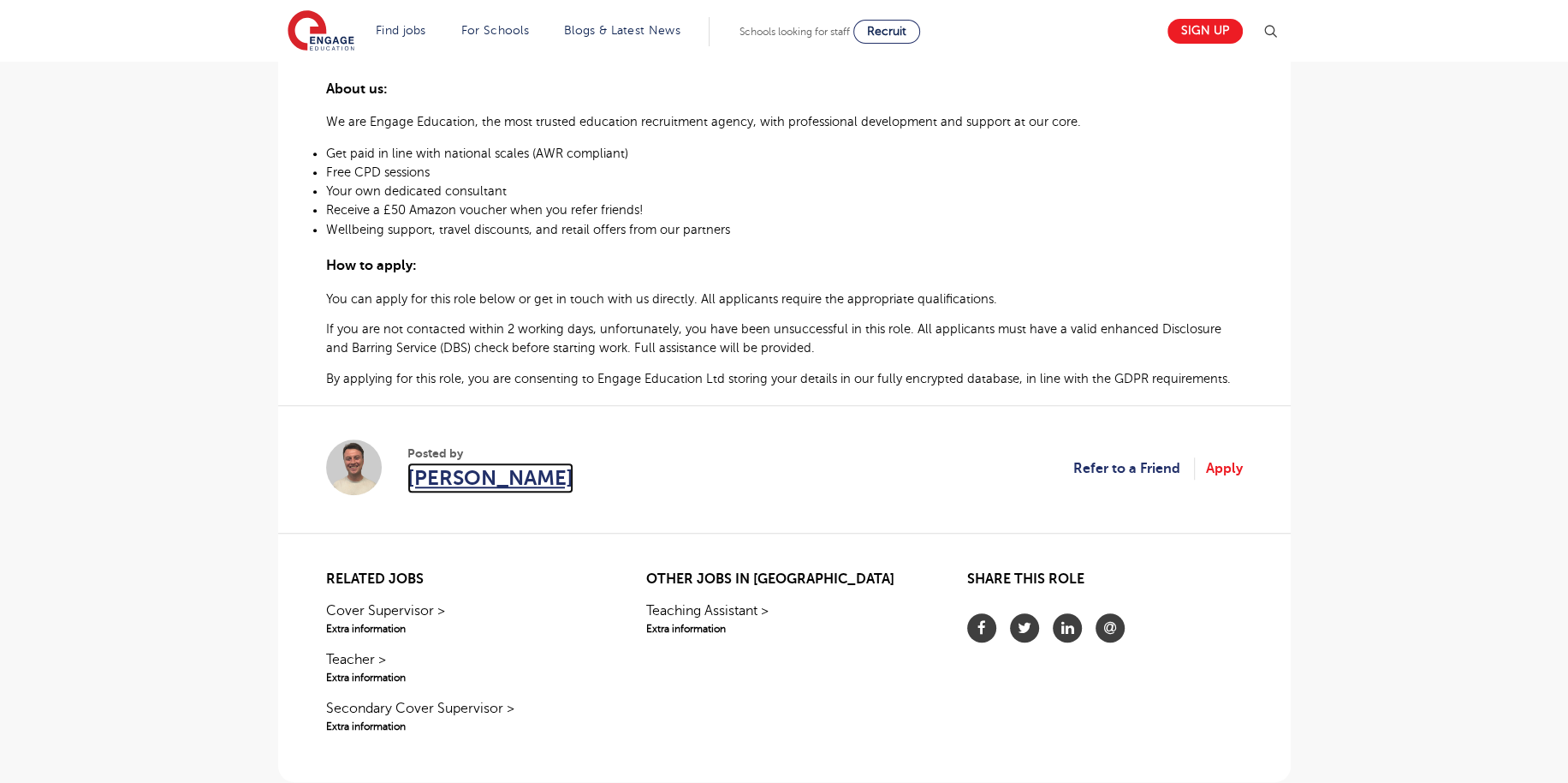
click at [490, 482] on span "[PERSON_NAME]" at bounding box center [489, 477] width 166 height 30
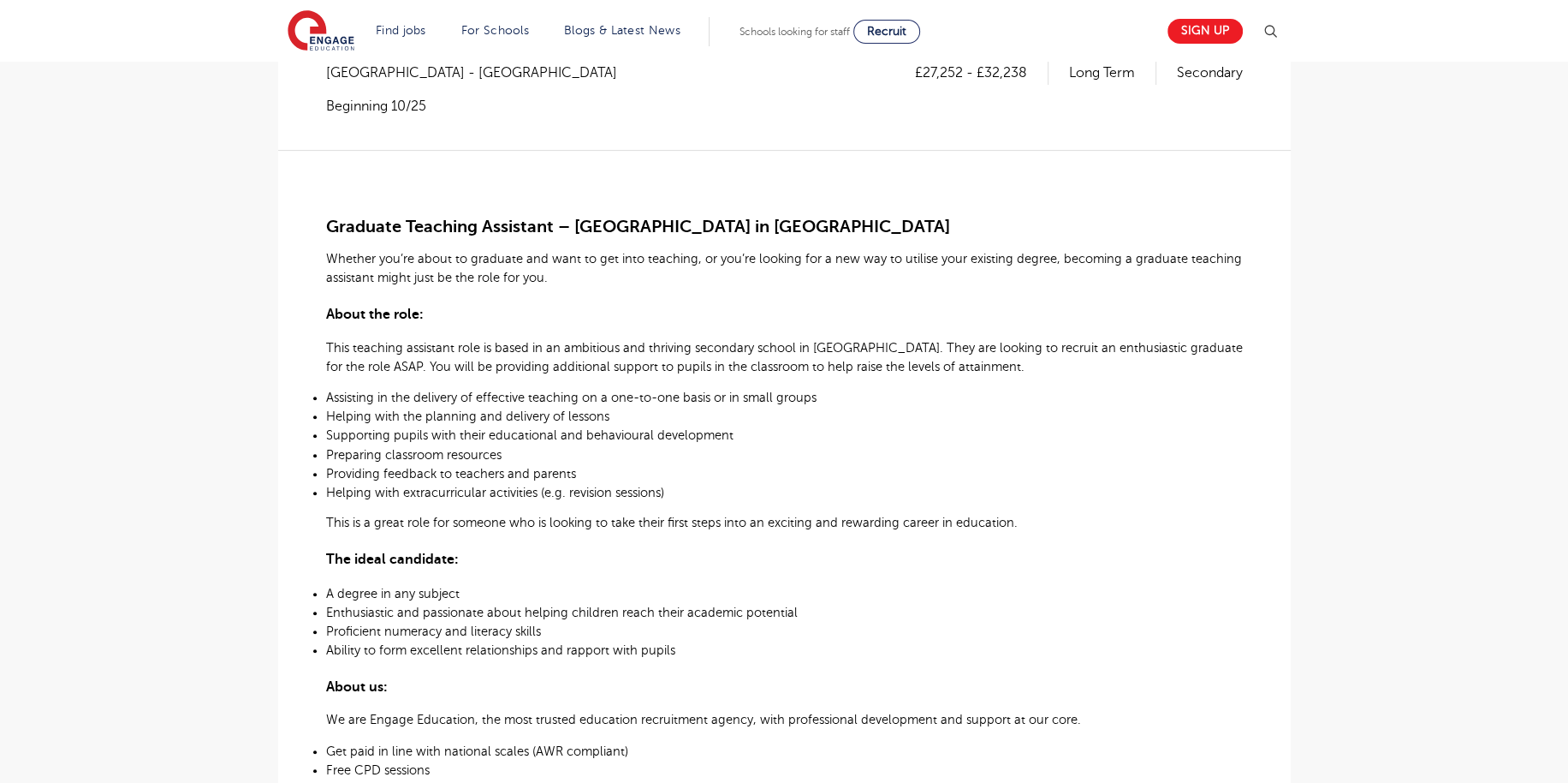
scroll to position [600, 0]
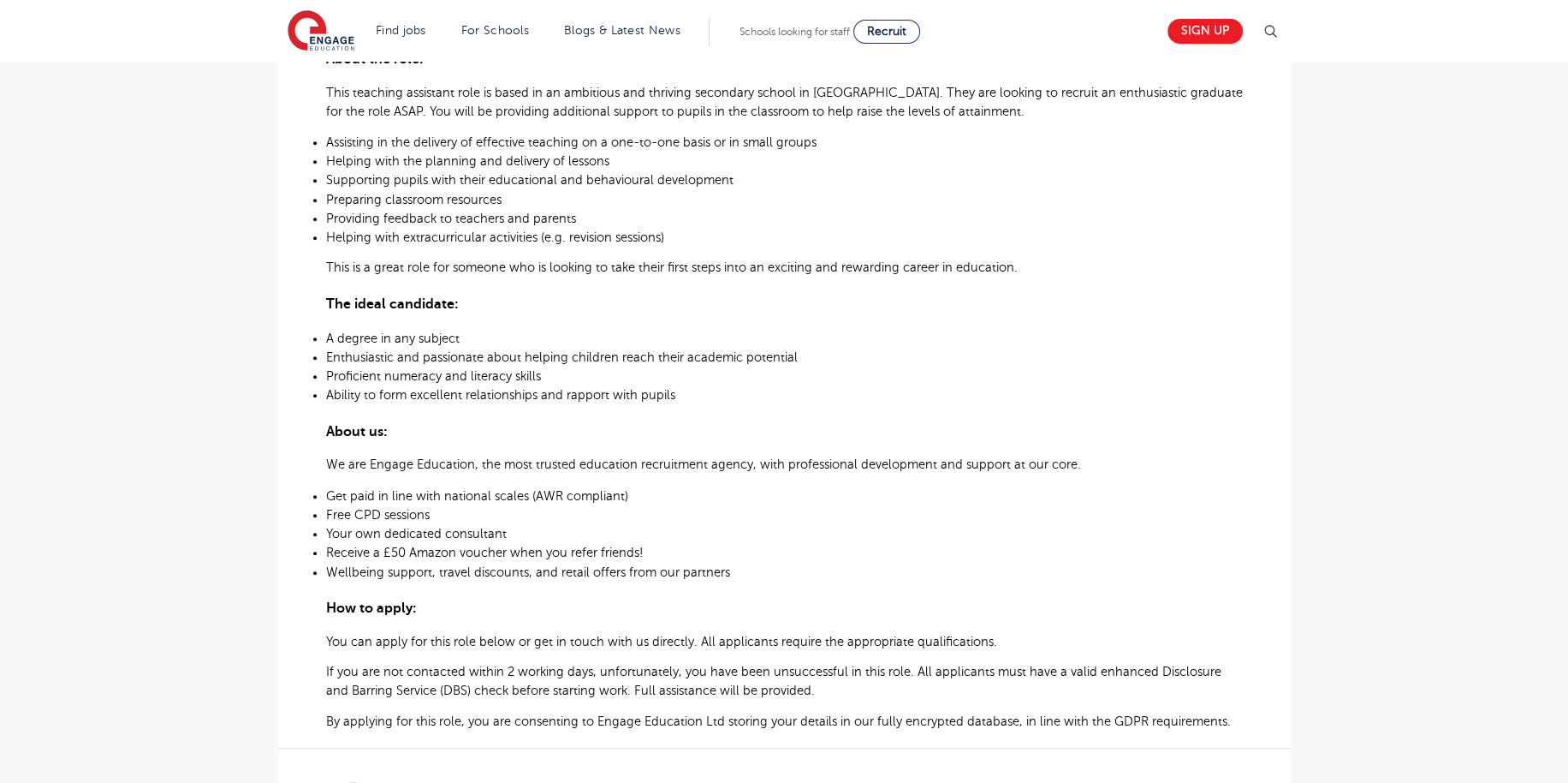
click at [781, 438] on h3 "About us:" at bounding box center [784, 430] width 916 height 28
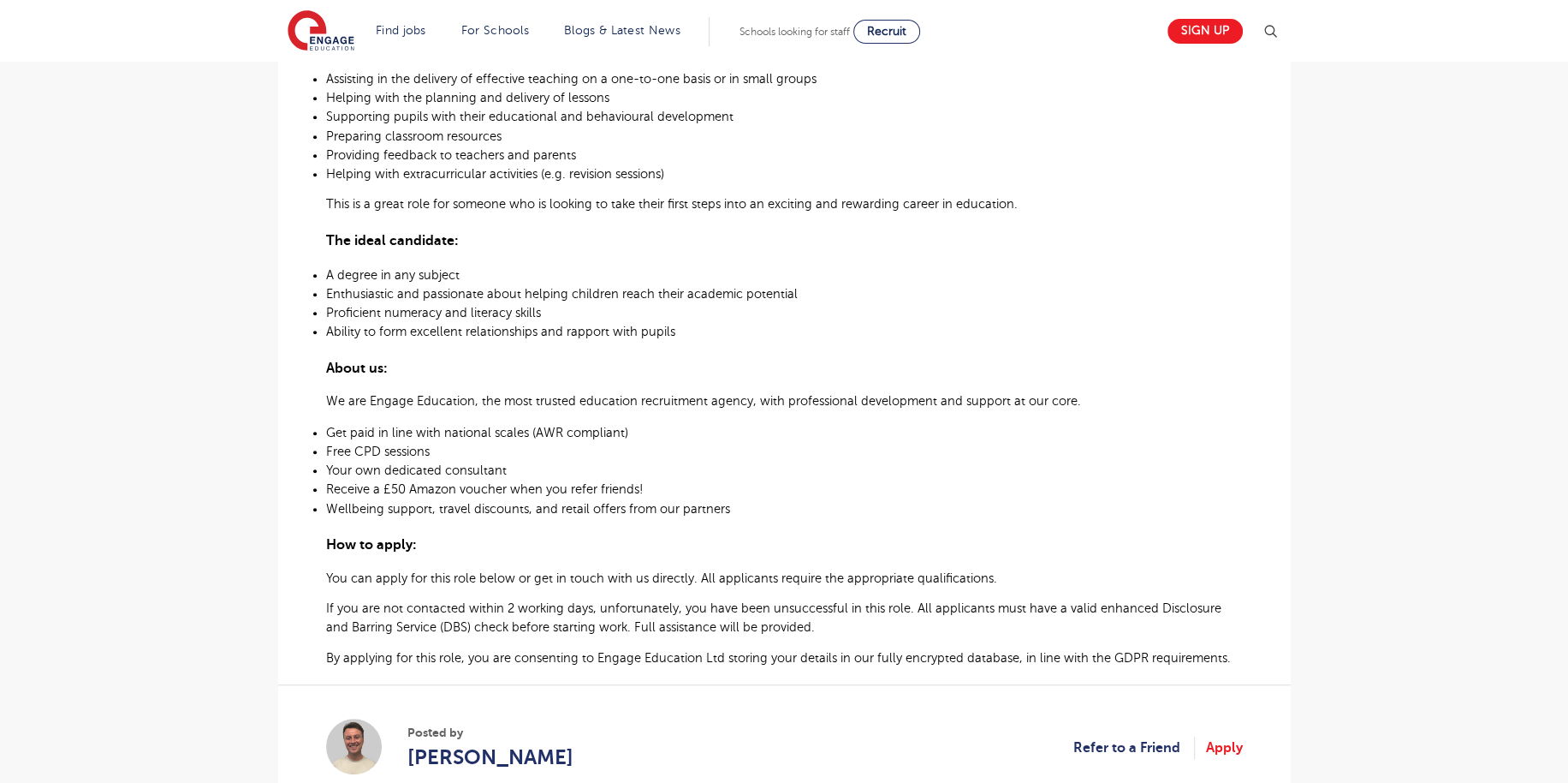
scroll to position [771, 0]
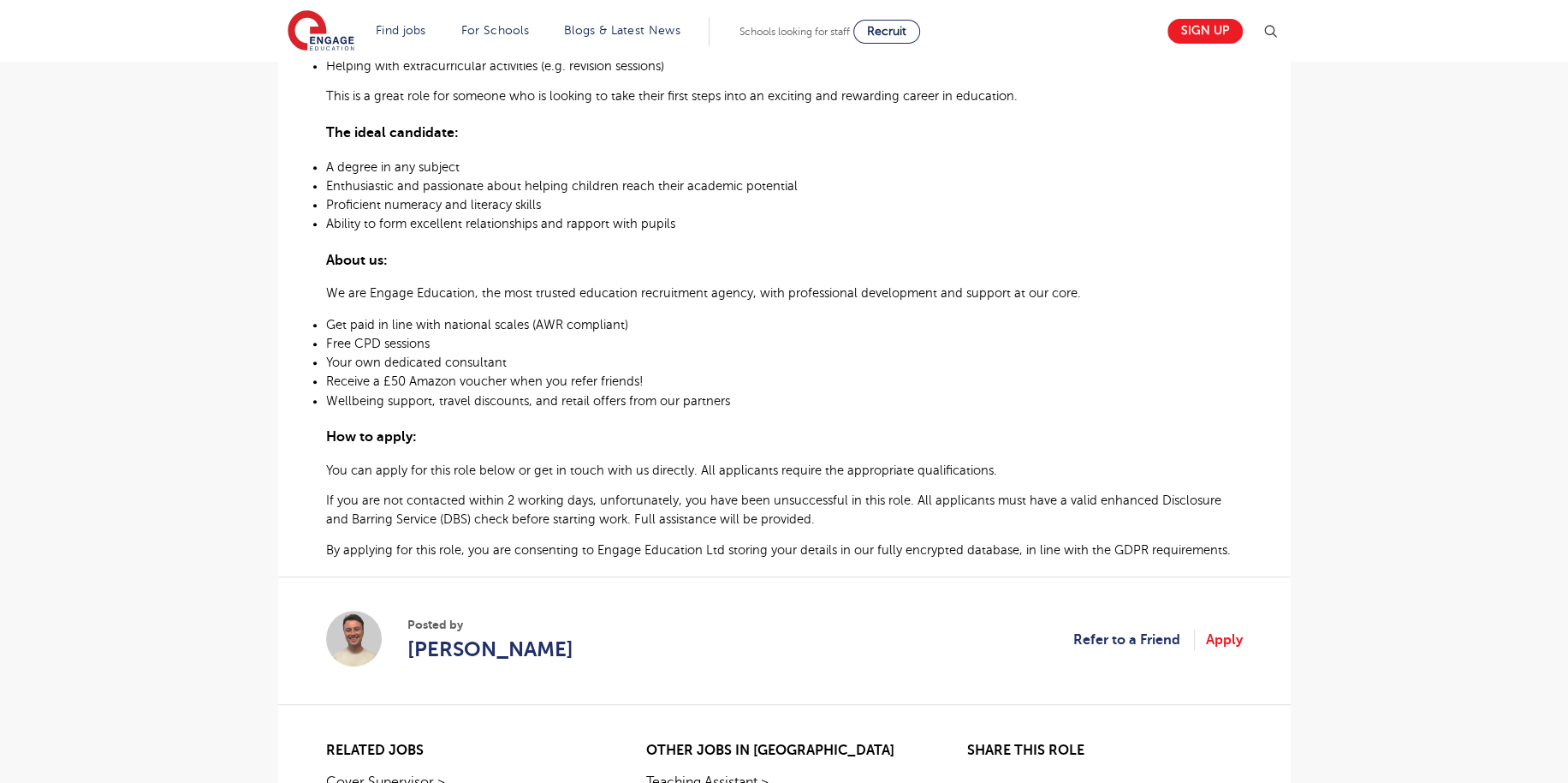
click at [487, 365] on span "Your own dedicated consultant" at bounding box center [416, 362] width 180 height 13
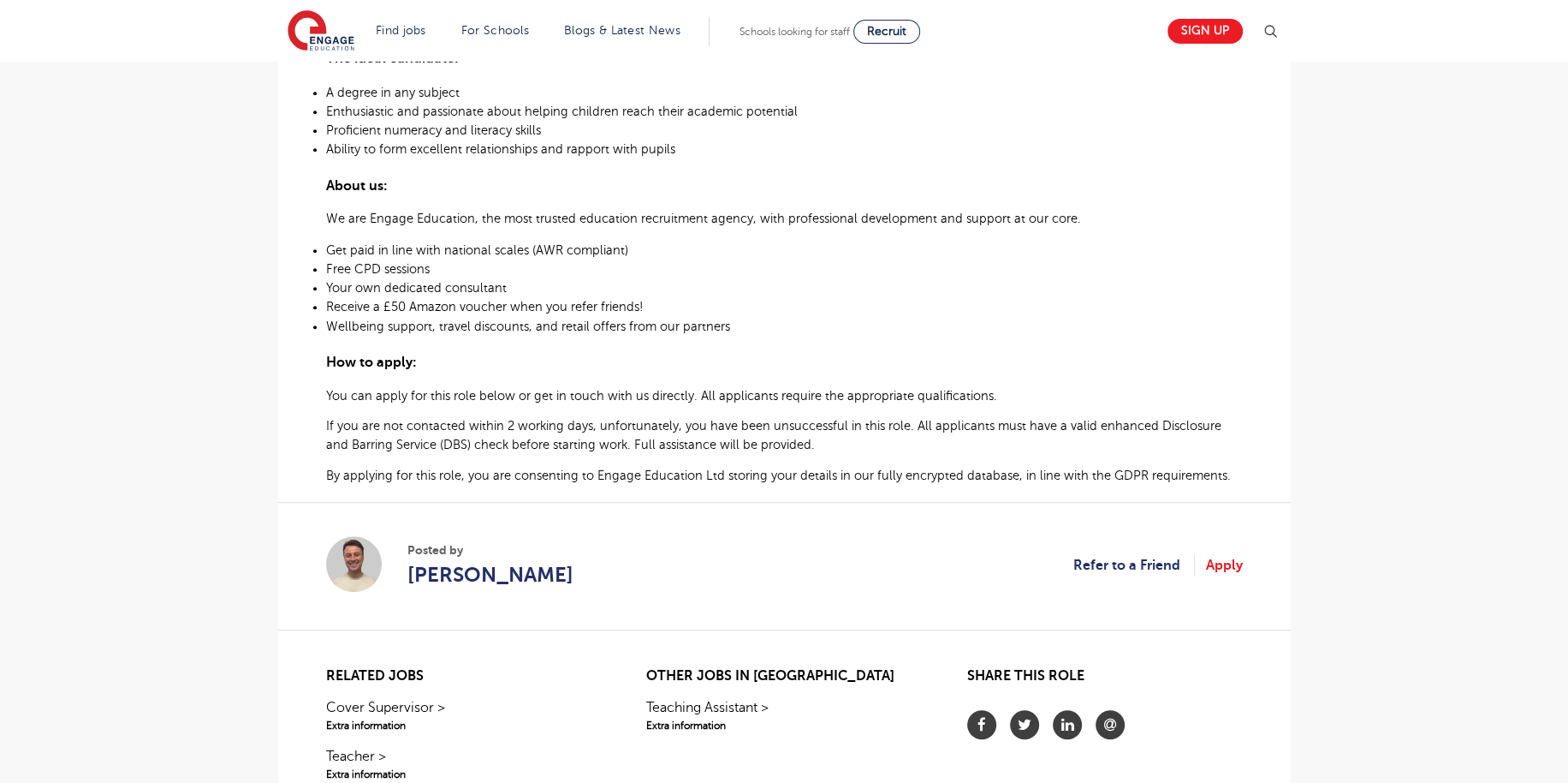
scroll to position [1113, 0]
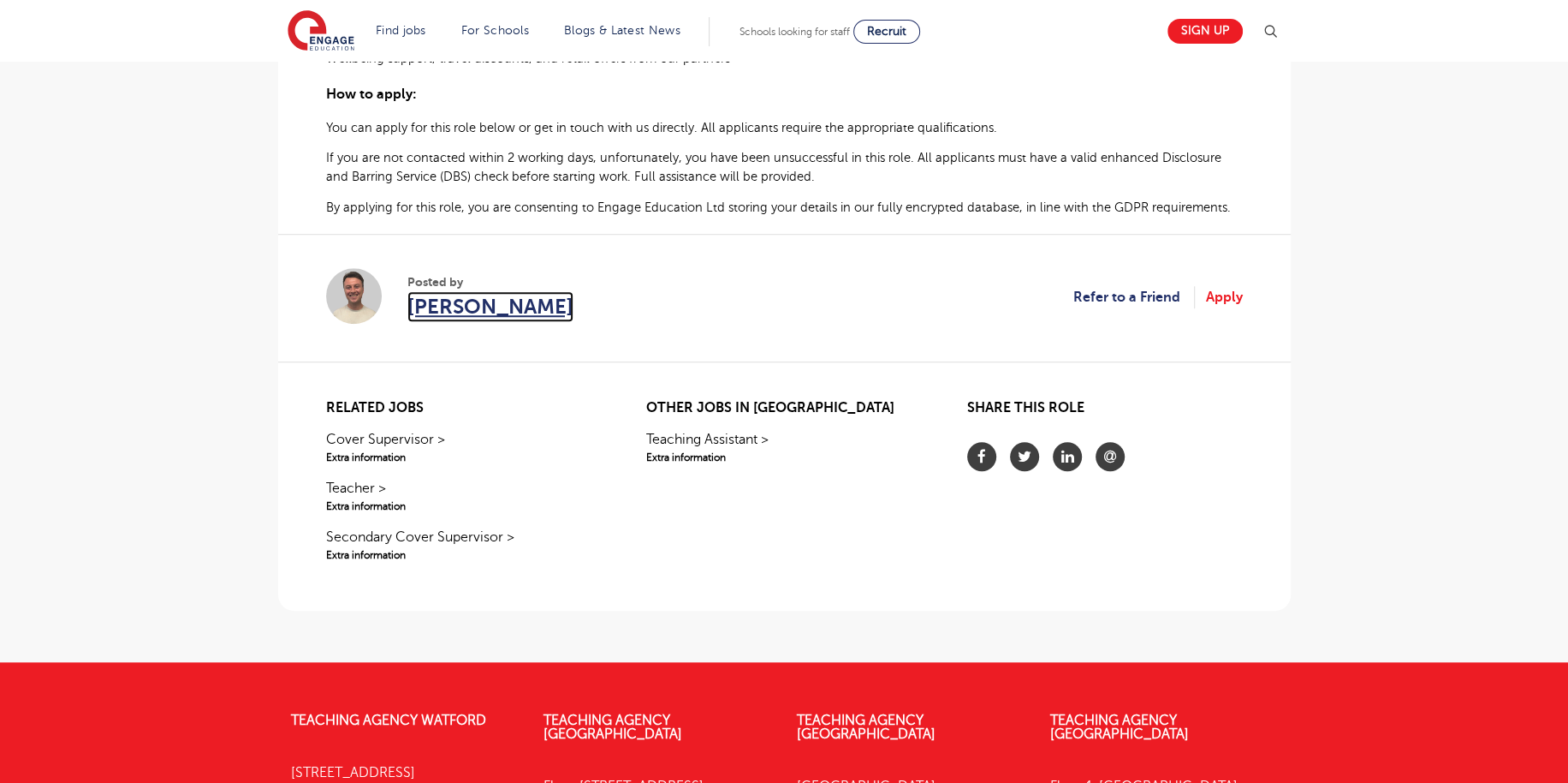
click at [445, 308] on span "[PERSON_NAME]" at bounding box center [489, 307] width 166 height 30
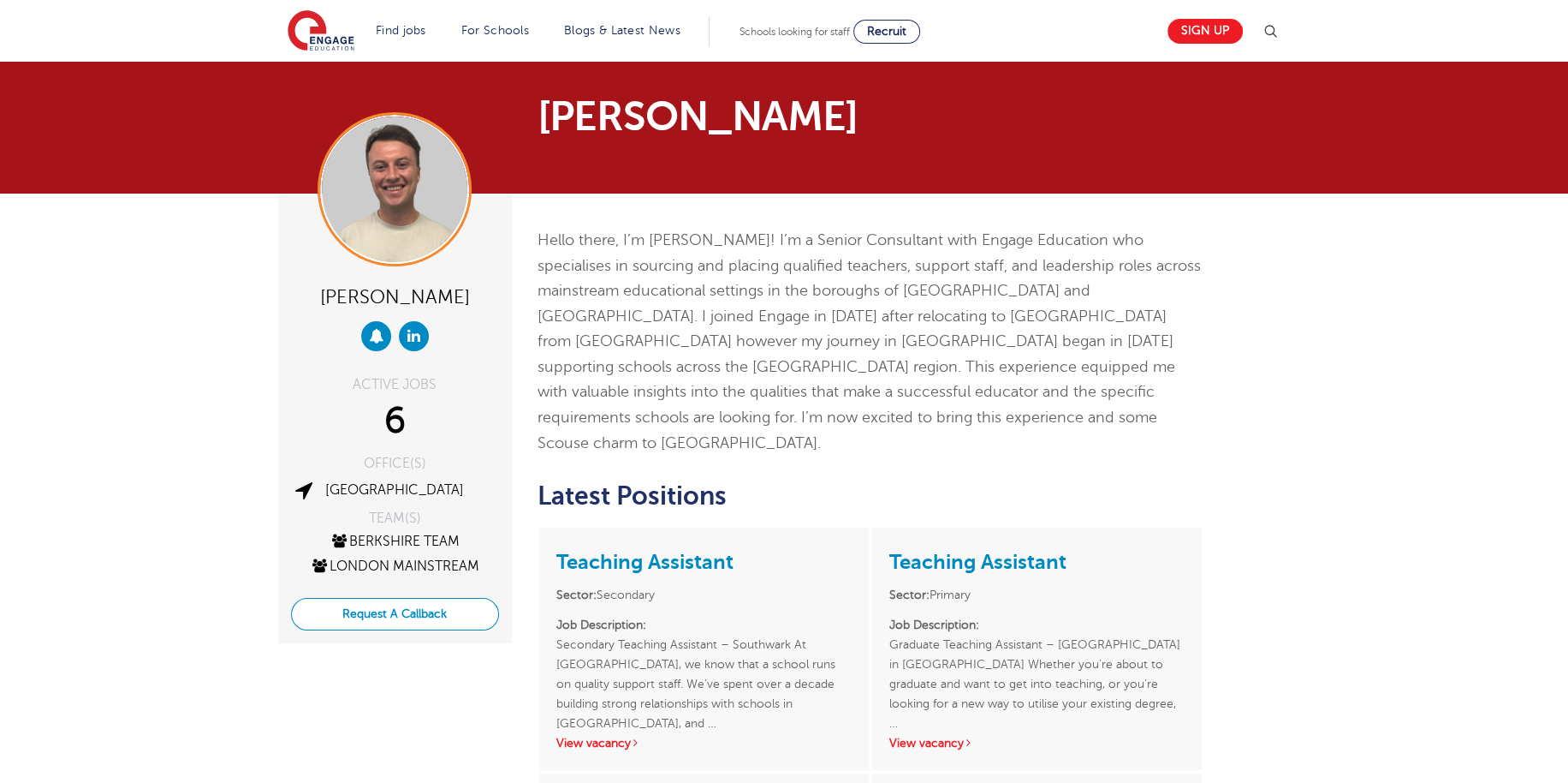
click at [419, 609] on button "Request A Callback" at bounding box center [395, 614] width 208 height 32
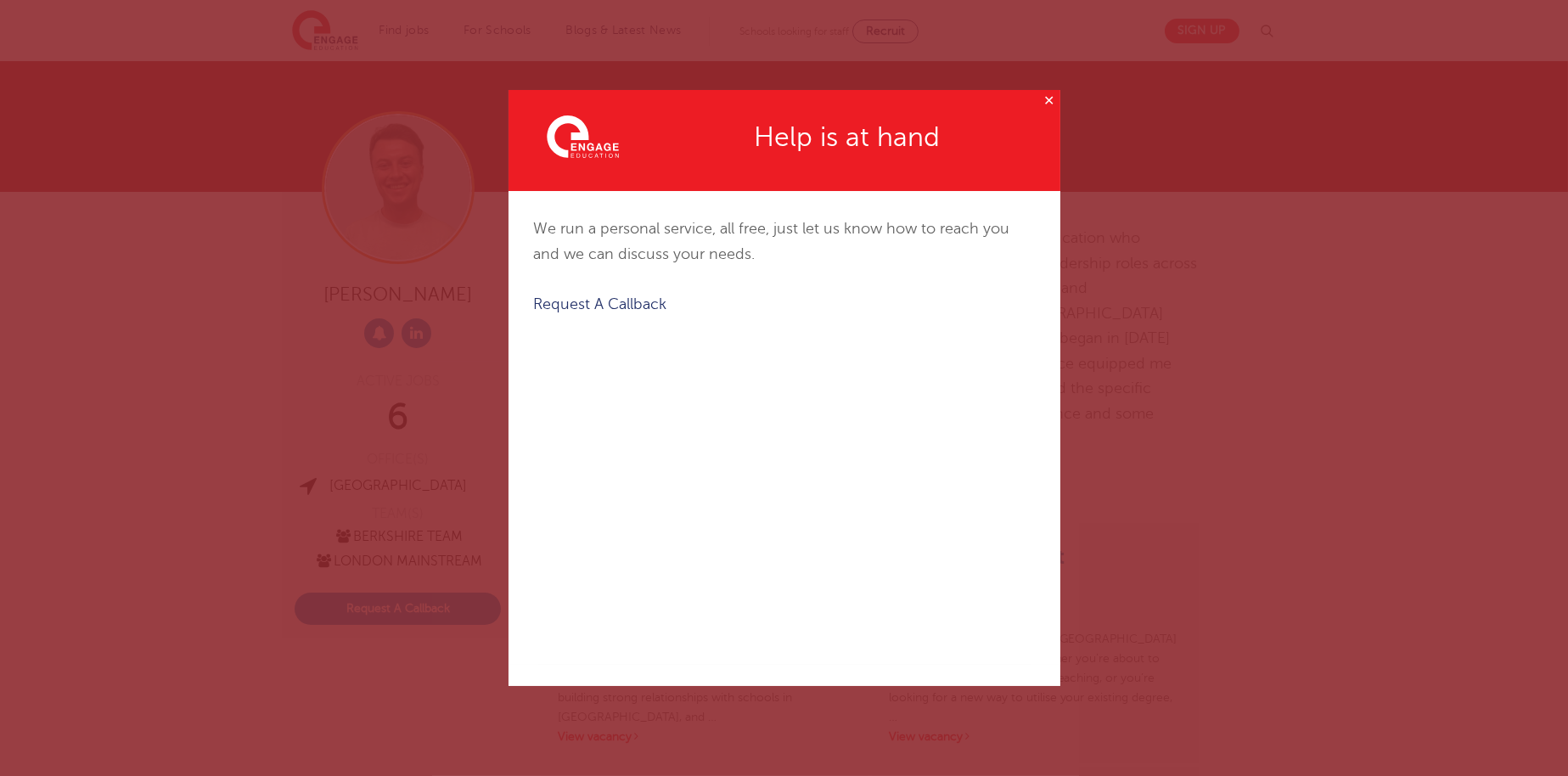
click at [1048, 101] on button "✕" at bounding box center [1049, 101] width 22 height 22
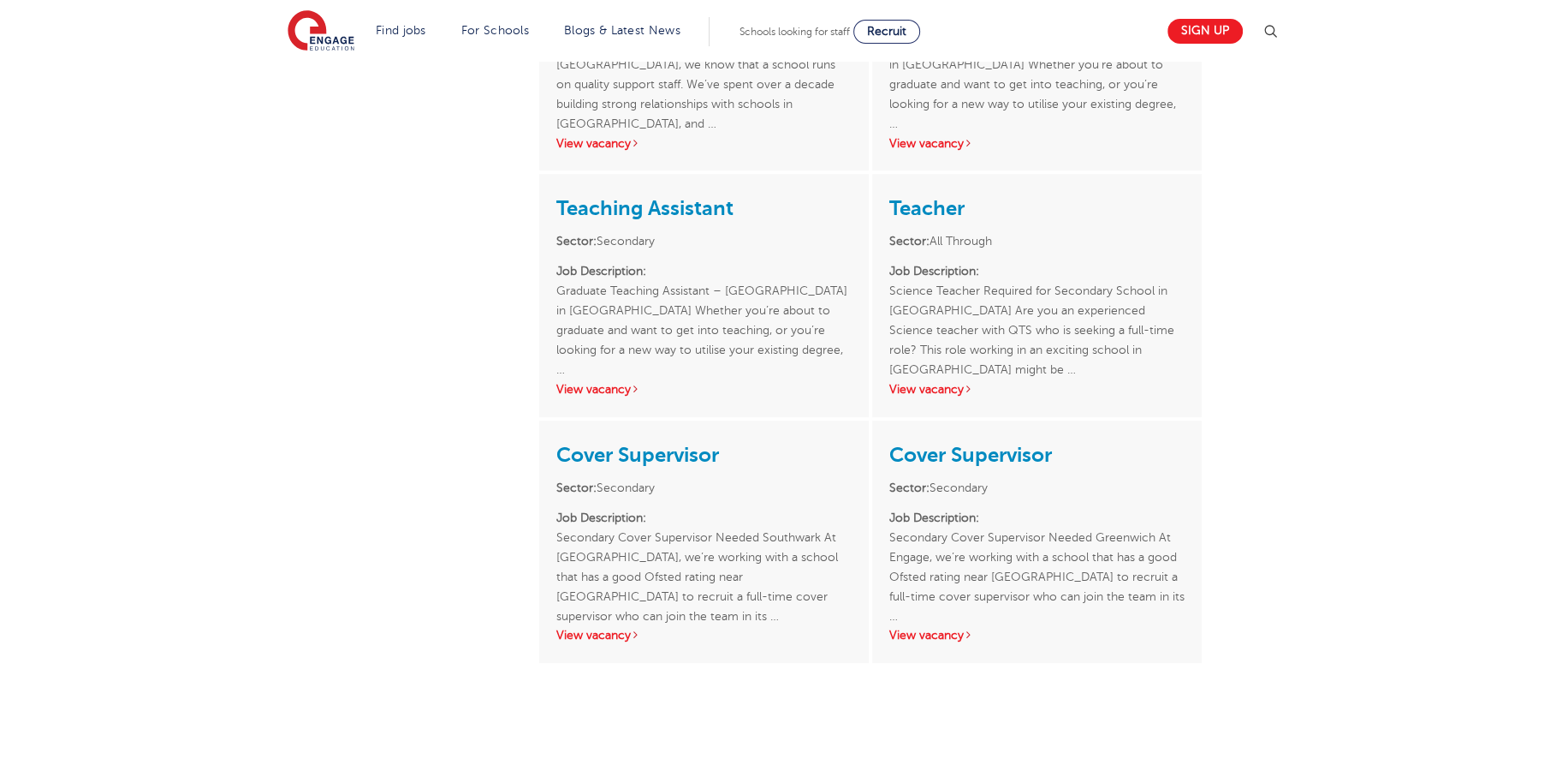
scroll to position [685, 0]
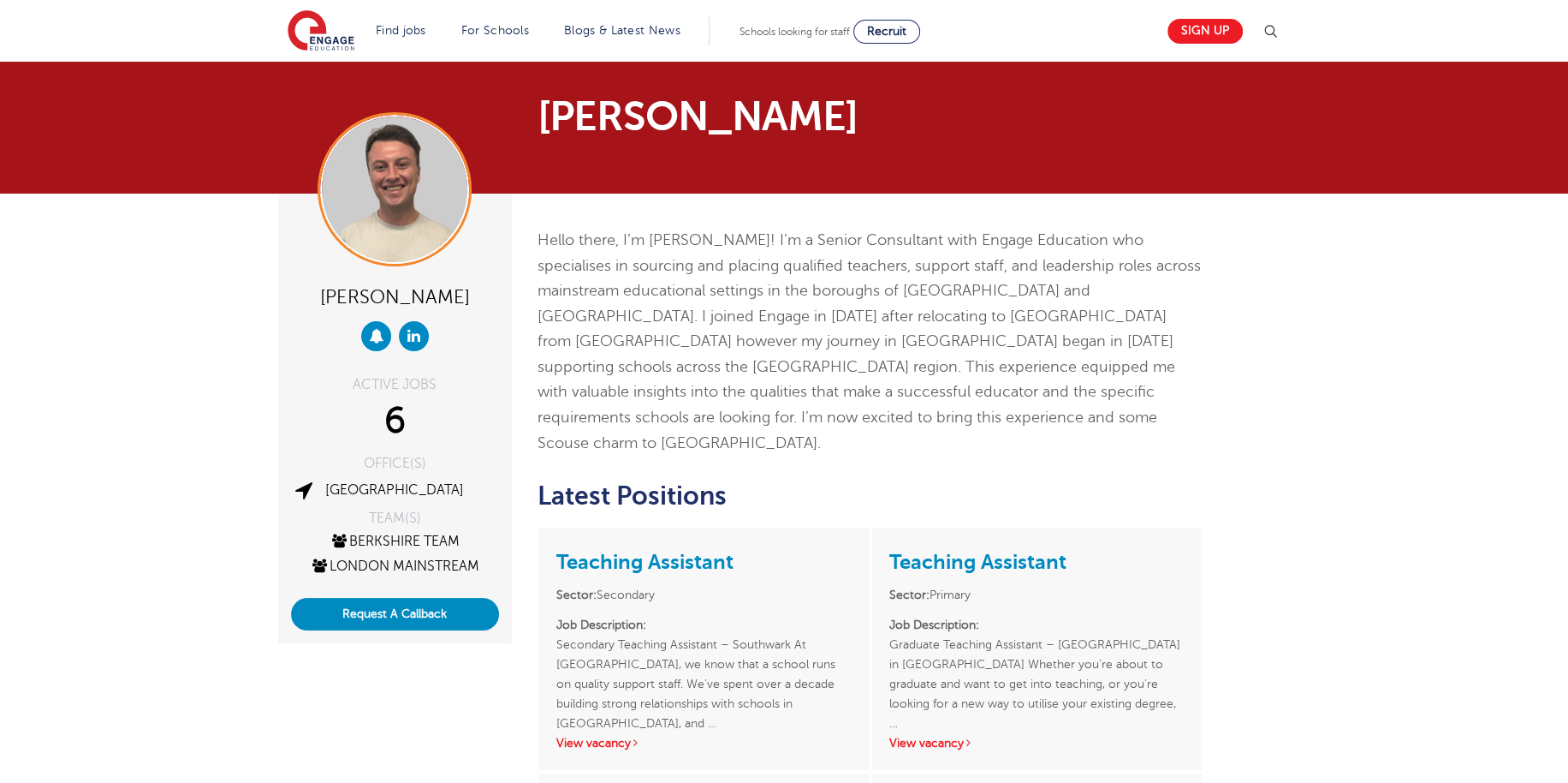
click at [768, 308] on p "Hello there, I’m [PERSON_NAME]! I’m a Senior Consultant with Engage Education w…" at bounding box center [871, 342] width 667 height 228
click at [723, 343] on p "Hello there, I’m [PERSON_NAME]! I’m a Senior Consultant with Engage Education w…" at bounding box center [871, 342] width 667 height 228
click at [776, 330] on p "Hello there, I’m [PERSON_NAME]! I’m a Senior Consultant with Engage Education w…" at bounding box center [871, 342] width 667 height 228
